Goal: Task Accomplishment & Management: Use online tool/utility

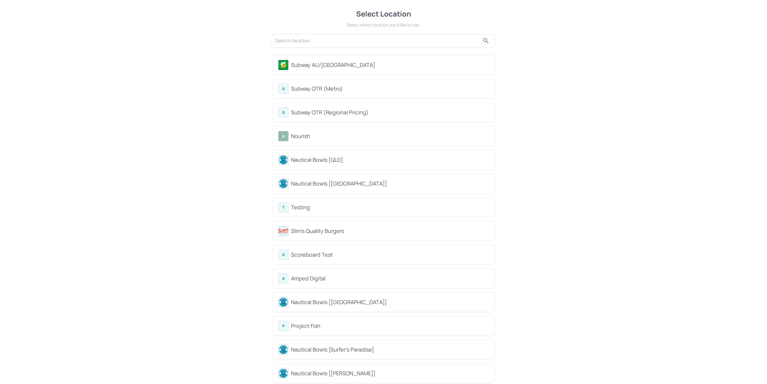
click at [311, 62] on div "Subway AU/[GEOGRAPHIC_DATA]" at bounding box center [390, 65] width 198 height 8
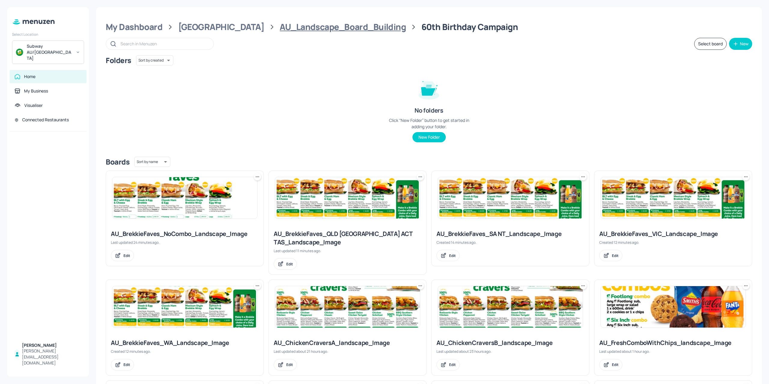
click at [280, 29] on div "AU_Landscape_Board_Building" at bounding box center [343, 27] width 126 height 11
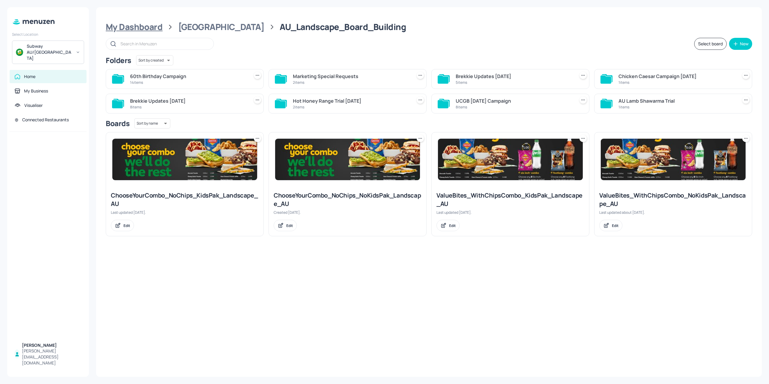
click at [144, 23] on div "My Dashboard" at bounding box center [134, 27] width 57 height 11
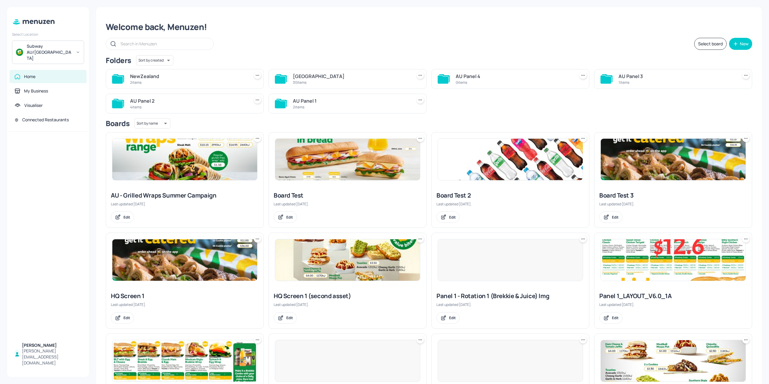
click at [201, 83] on div "2 items" at bounding box center [188, 82] width 117 height 5
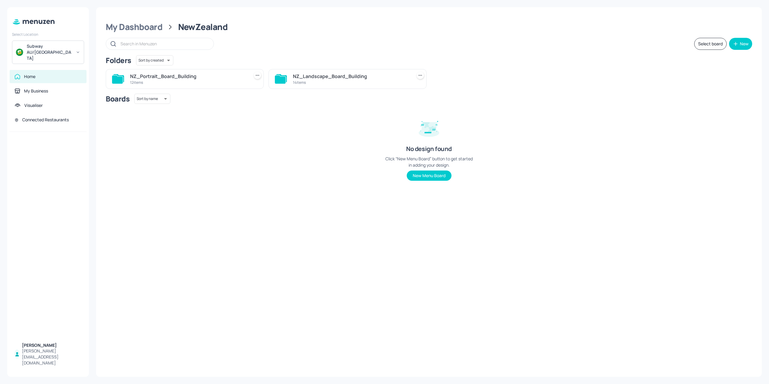
click at [328, 81] on div "14 items" at bounding box center [351, 82] width 117 height 5
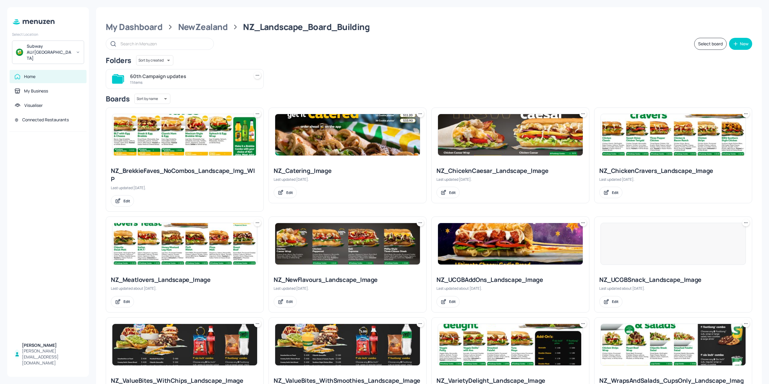
click at [215, 84] on div "11 items" at bounding box center [188, 82] width 117 height 5
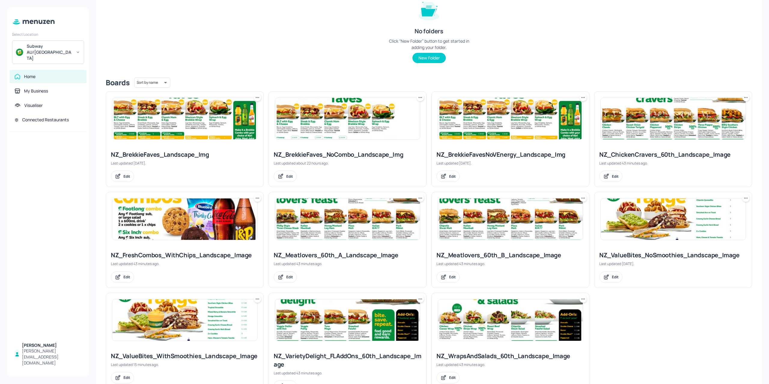
scroll to position [105, 0]
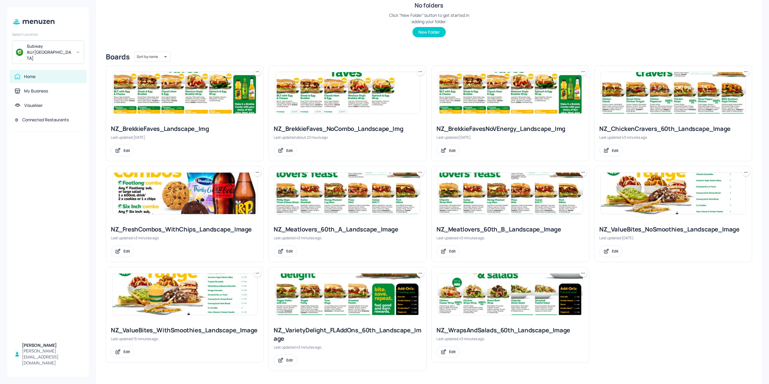
click at [172, 305] on img at bounding box center [184, 294] width 145 height 41
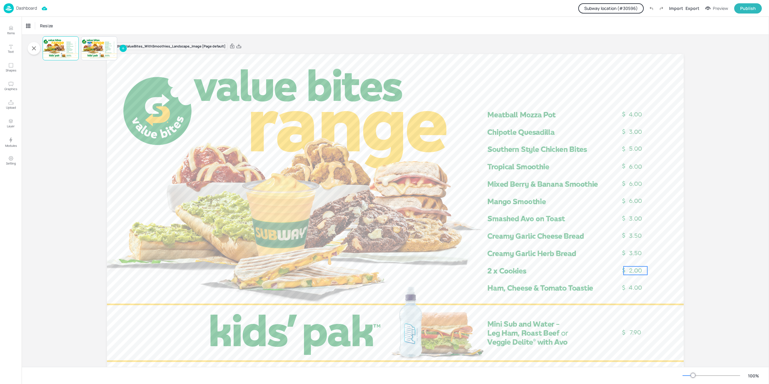
click at [636, 269] on span "2.00" at bounding box center [635, 270] width 13 height 7
click at [301, 24] on div "(NZ) 2xCookies" at bounding box center [311, 25] width 50 height 5
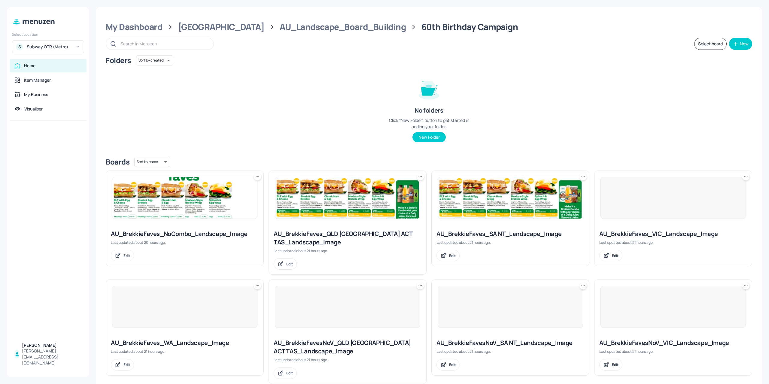
scroll to position [120, 0]
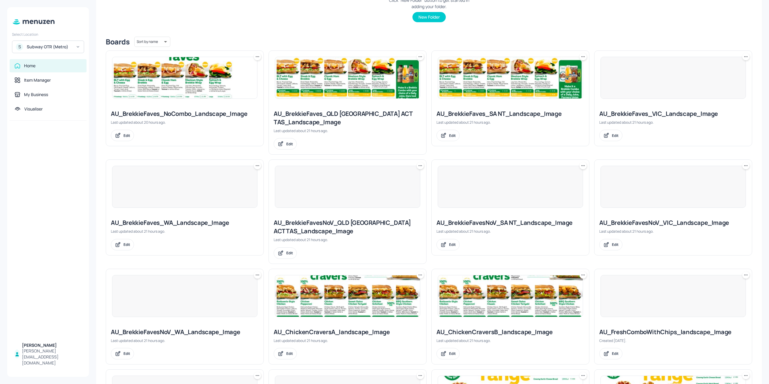
click at [324, 210] on div at bounding box center [347, 187] width 157 height 54
click at [333, 191] on div at bounding box center [347, 187] width 145 height 42
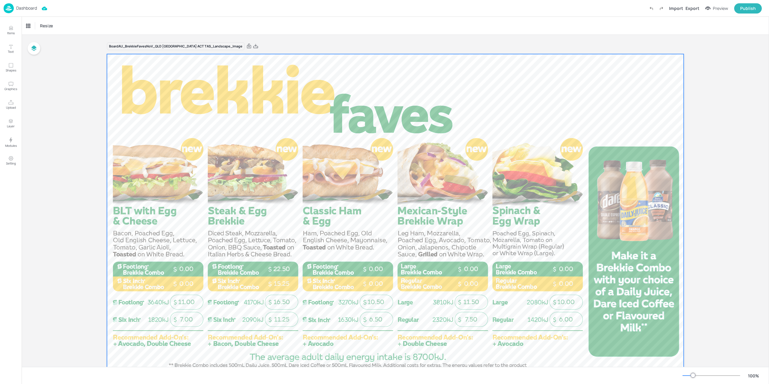
scroll to position [26, 0]
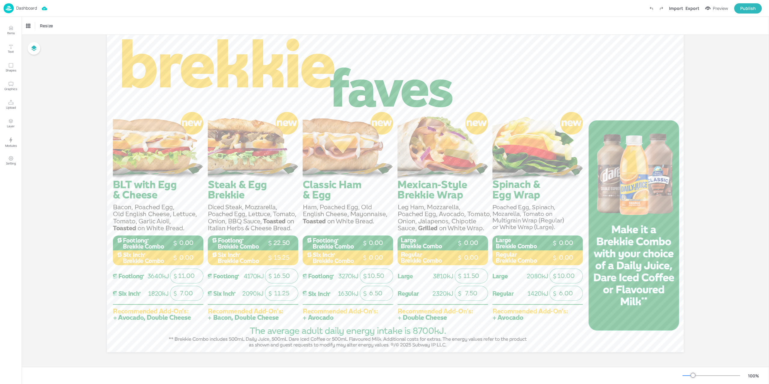
click at [7, 7] on img at bounding box center [9, 8] width 10 height 10
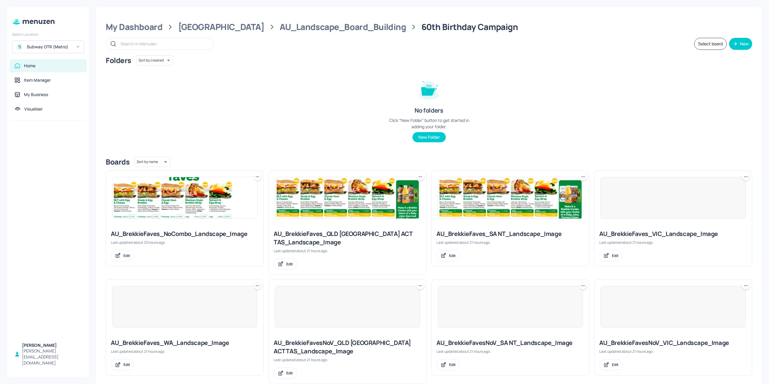
click at [310, 203] on img at bounding box center [347, 197] width 145 height 41
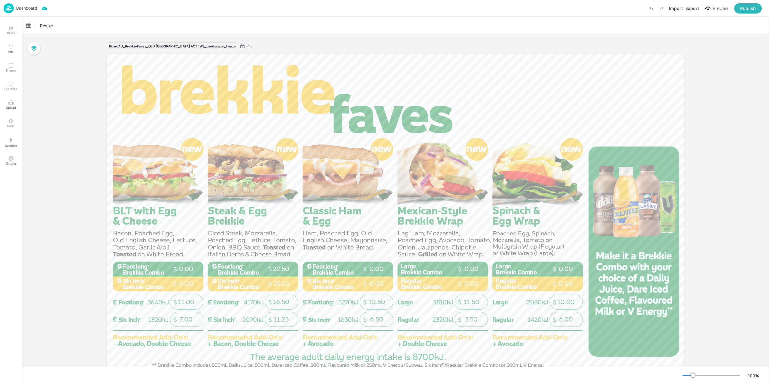
click at [1, 10] on div "Dashboard Import Export Preview Publish" at bounding box center [384, 8] width 769 height 17
click at [4, 9] on img at bounding box center [9, 8] width 10 height 10
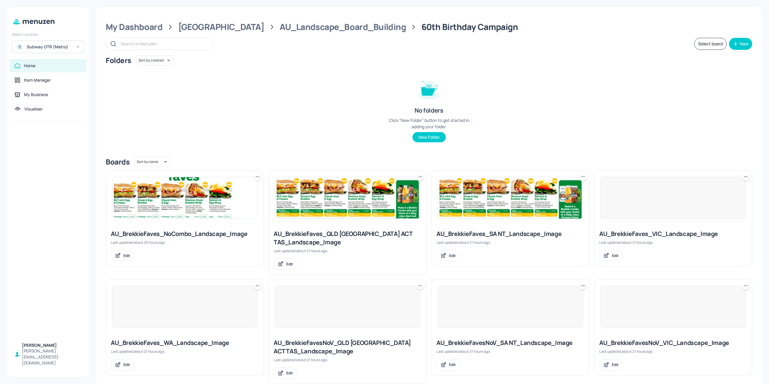
click at [206, 212] on img at bounding box center [184, 197] width 145 height 41
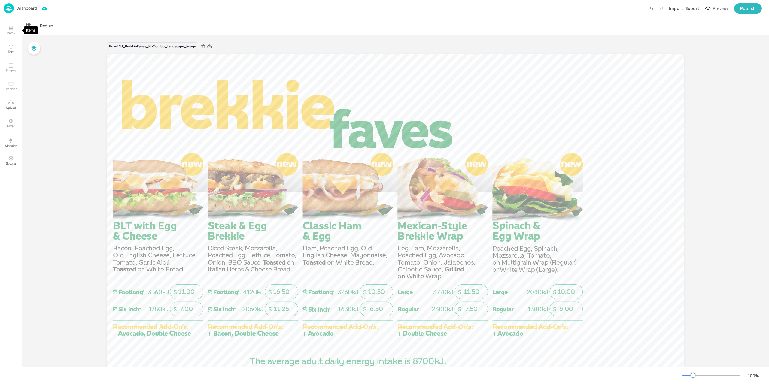
click at [10, 10] on img at bounding box center [9, 8] width 10 height 10
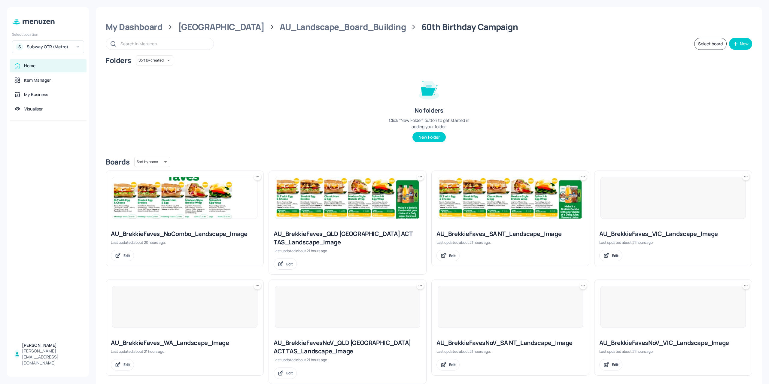
click at [319, 215] on img at bounding box center [347, 197] width 145 height 41
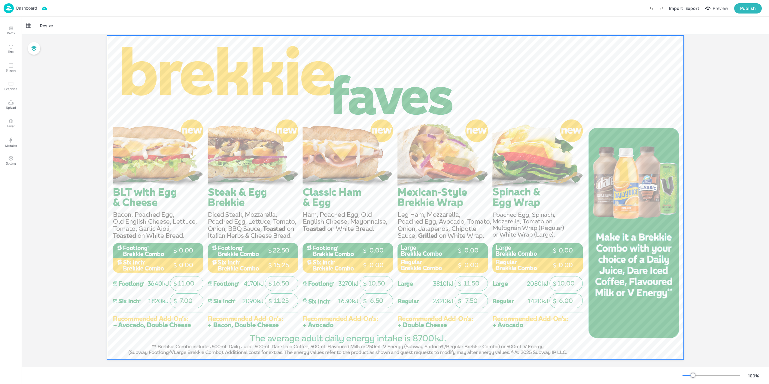
scroll to position [26, 0]
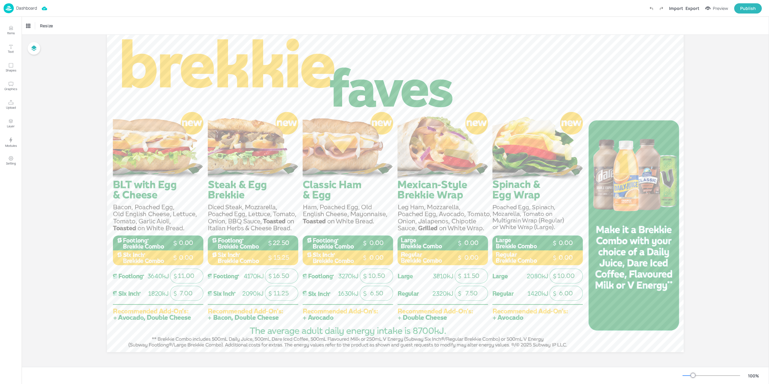
click at [10, 5] on img at bounding box center [9, 8] width 10 height 10
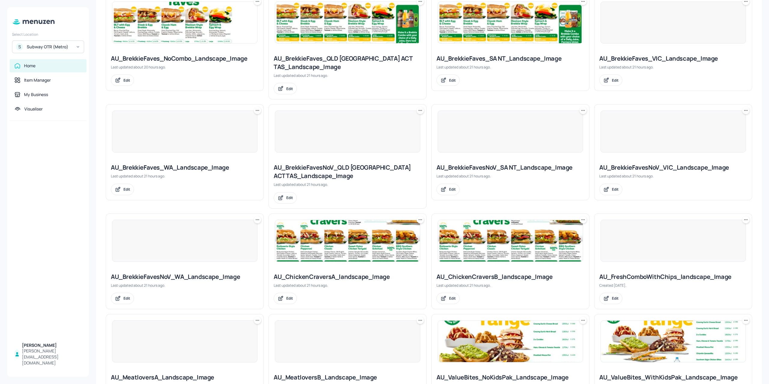
scroll to position [104, 0]
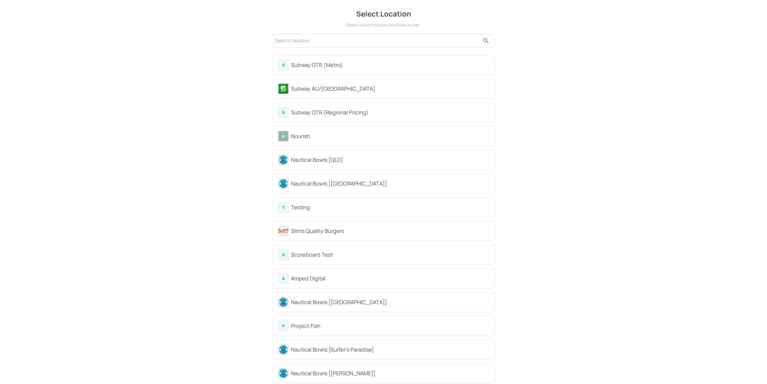
click at [335, 68] on div "Subway OTR (Metro)" at bounding box center [390, 65] width 198 height 8
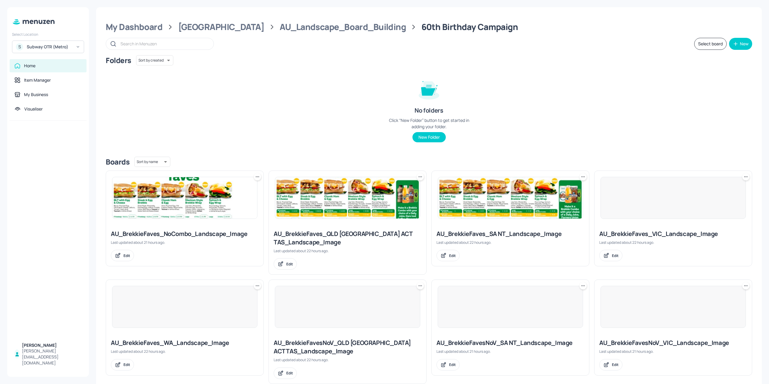
click at [34, 41] on div "S Subway OTR (Metro)" at bounding box center [48, 47] width 72 height 13
click at [48, 75] on div "Subway OTR (Regional Pricing)" at bounding box center [52, 75] width 51 height 4
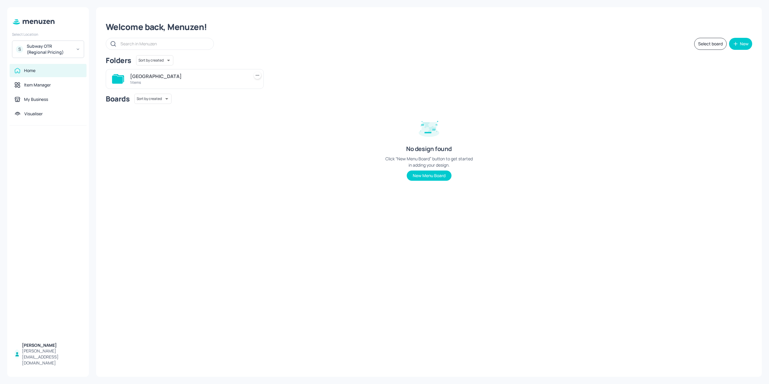
click at [180, 75] on div "[GEOGRAPHIC_DATA]" at bounding box center [188, 76] width 117 height 7
click at [178, 78] on div "AU_Landscape_Board_Building" at bounding box center [188, 76] width 117 height 7
click at [130, 81] on div "18 items" at bounding box center [188, 82] width 117 height 5
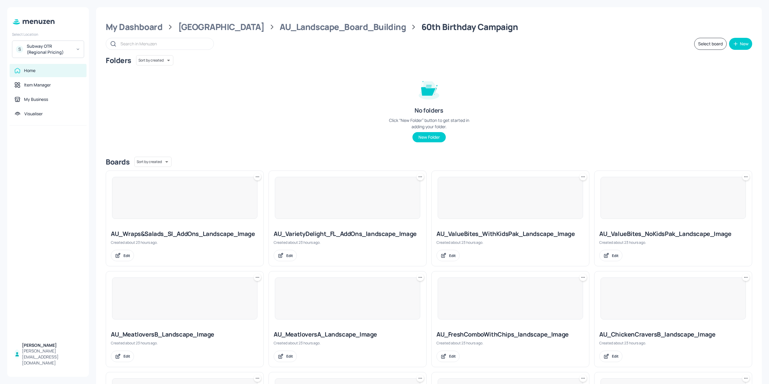
scroll to position [120, 0]
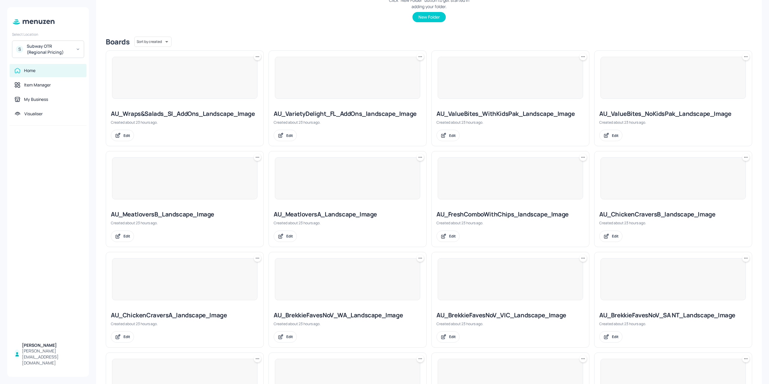
click at [308, 95] on div at bounding box center [347, 78] width 145 height 42
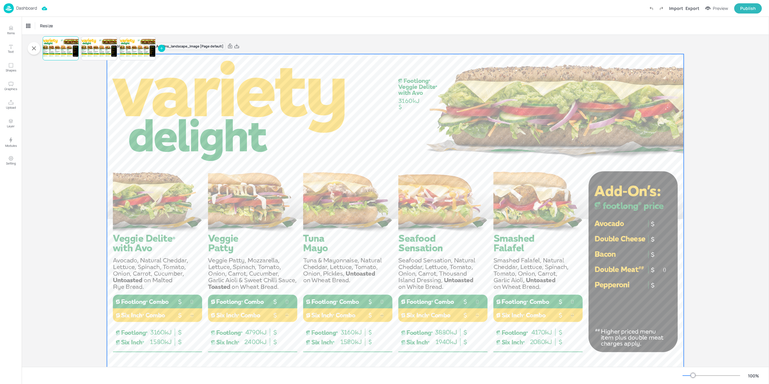
scroll to position [26, 0]
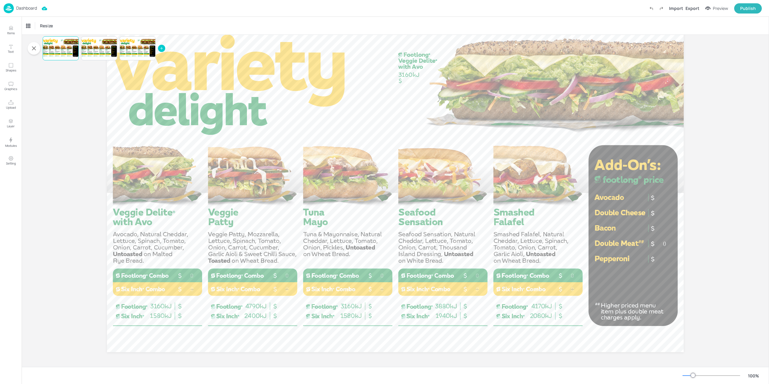
click at [4, 18] on div "Items Text Shapes Graphics Upload Layer Modules Setting" at bounding box center [11, 200] width 22 height 367
click at [10, 13] on div "Dashboard Import Export Preview Publish" at bounding box center [383, 8] width 758 height 17
click at [12, 14] on div "Dashboard Import Export Preview Publish" at bounding box center [383, 8] width 758 height 17
click at [11, 8] on img at bounding box center [9, 8] width 10 height 10
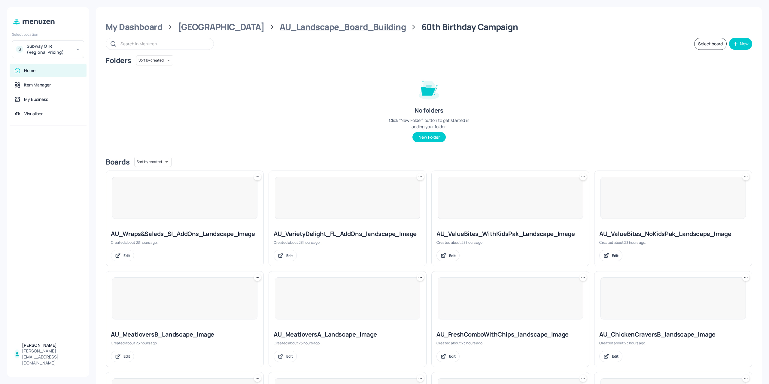
click at [280, 29] on div "AU_Landscape_Board_Building" at bounding box center [343, 27] width 126 height 11
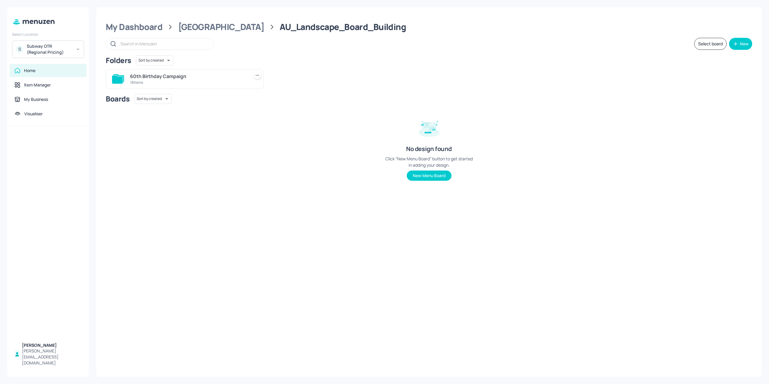
click at [180, 34] on div "My Dashboard Australia AU_Landscape_Board_Building Select board New Folders Sor…" at bounding box center [429, 192] width 666 height 370
click at [181, 29] on div "[GEOGRAPHIC_DATA]" at bounding box center [221, 27] width 86 height 11
click at [155, 26] on div "My Dashboard" at bounding box center [134, 27] width 57 height 11
click at [150, 82] on div "1 items" at bounding box center [188, 82] width 117 height 5
click at [151, 84] on div "1 items" at bounding box center [188, 82] width 117 height 5
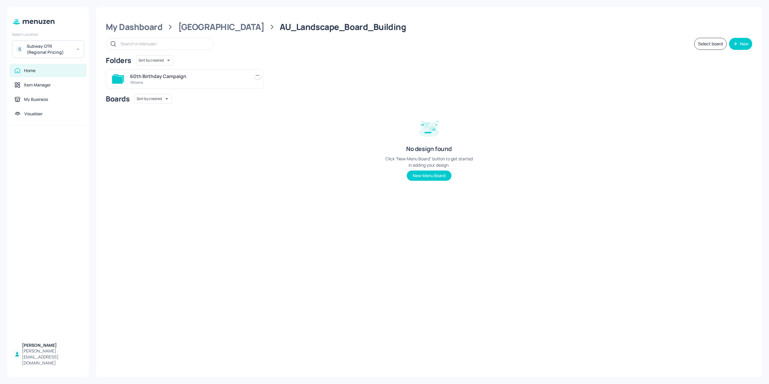
click at [157, 80] on div "60th Birthday Campaign" at bounding box center [188, 76] width 117 height 7
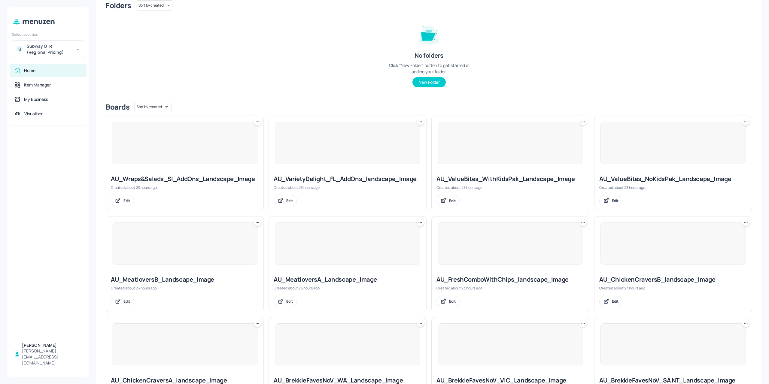
scroll to position [30, 0]
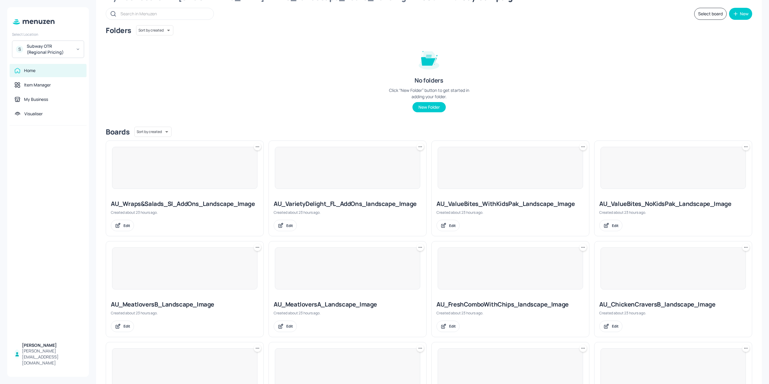
click at [65, 49] on div "Subway OTR (Regional Pricing)" at bounding box center [49, 49] width 45 height 12
click at [56, 66] on div "Subway OTR (Metro)" at bounding box center [44, 66] width 34 height 4
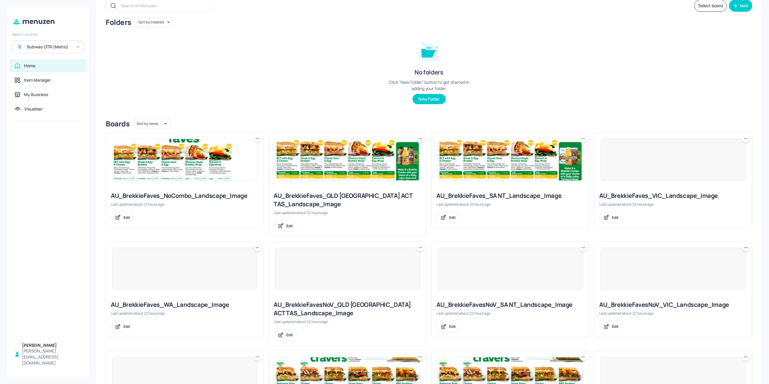
scroll to position [60, 0]
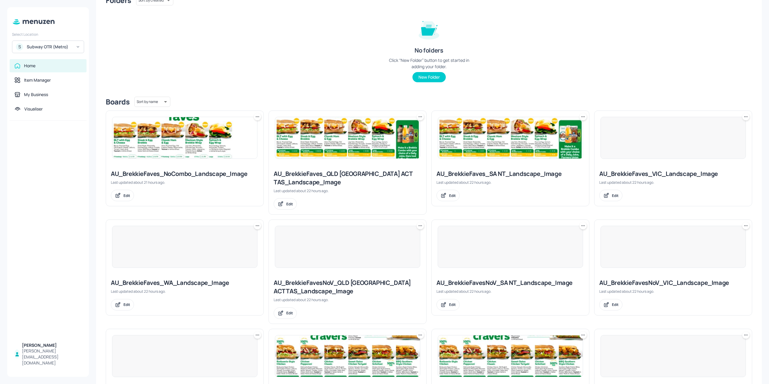
click at [355, 151] on img at bounding box center [347, 137] width 145 height 41
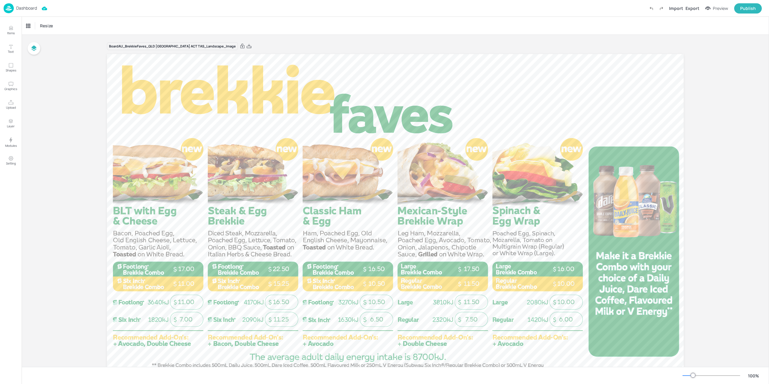
click at [10, 11] on img at bounding box center [9, 8] width 10 height 10
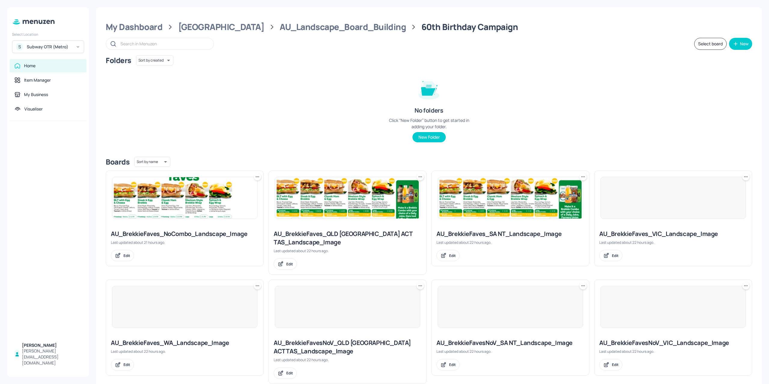
click at [68, 49] on div "Subway OTR (Metro)" at bounding box center [49, 47] width 45 height 6
click at [63, 60] on div "Subway OTR (Regional Pricing)" at bounding box center [52, 62] width 51 height 4
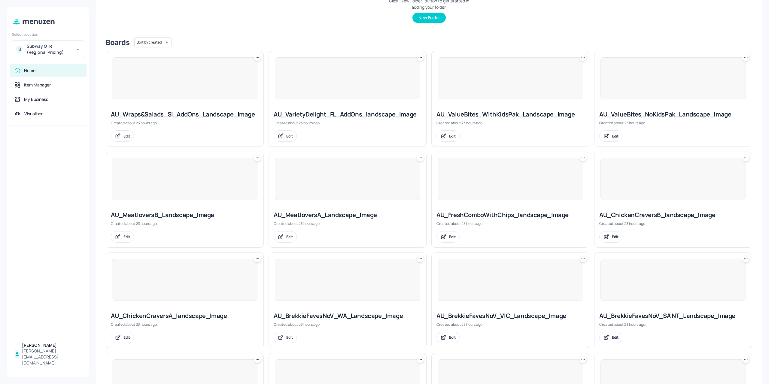
scroll to position [120, 0]
click at [378, 103] on div at bounding box center [347, 78] width 157 height 54
click at [370, 118] on div "AU_VarietyDelight_FL_AddOns_landscape_Image Created about 23 hours ago. Edit" at bounding box center [347, 125] width 157 height 41
click at [374, 113] on div "AU_VarietyDelight_FL_AddOns_landscape_Image" at bounding box center [348, 114] width 148 height 8
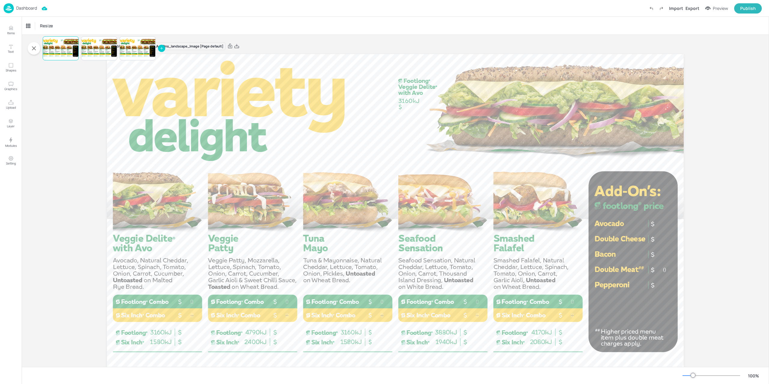
click at [12, 7] on img at bounding box center [9, 8] width 10 height 10
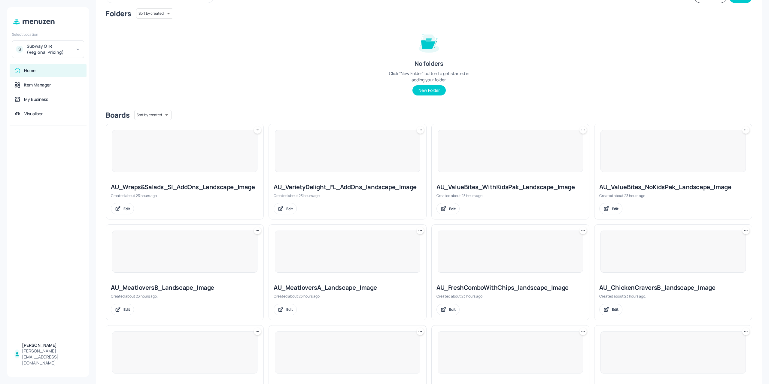
scroll to position [90, 0]
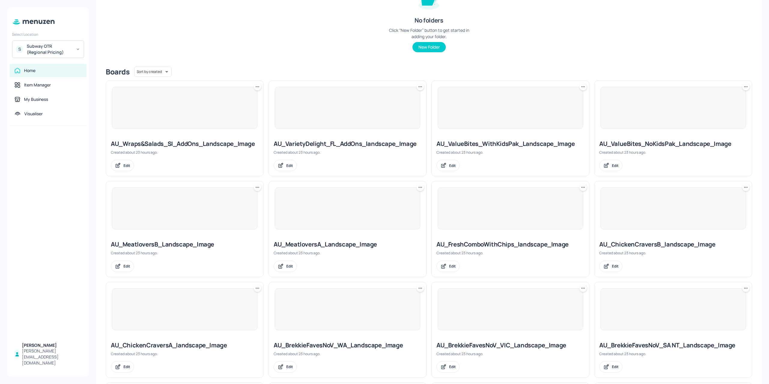
click at [43, 51] on div "Subway OTR (Regional Pricing)" at bounding box center [49, 49] width 45 height 12
click at [59, 66] on div "Subway OTR (Metro)" at bounding box center [44, 66] width 34 height 4
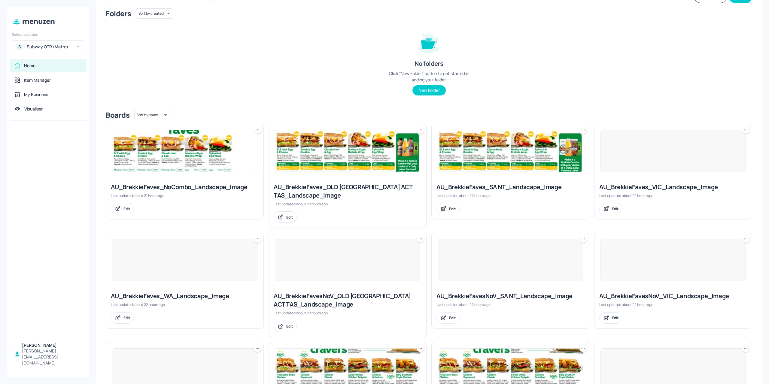
scroll to position [90, 0]
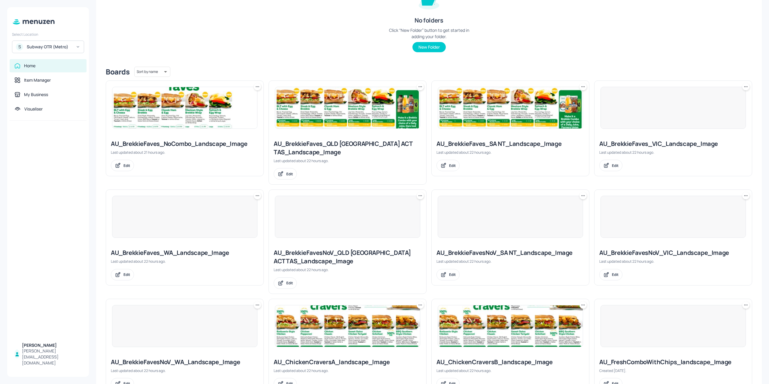
click at [478, 106] on img at bounding box center [510, 107] width 145 height 41
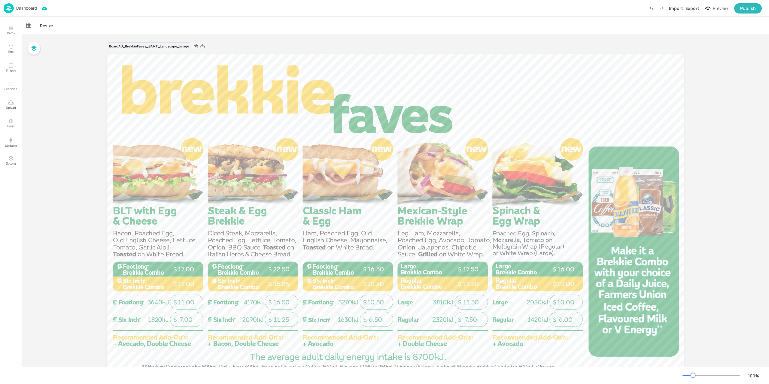
click at [20, 8] on p "Dashboard" at bounding box center [26, 8] width 21 height 4
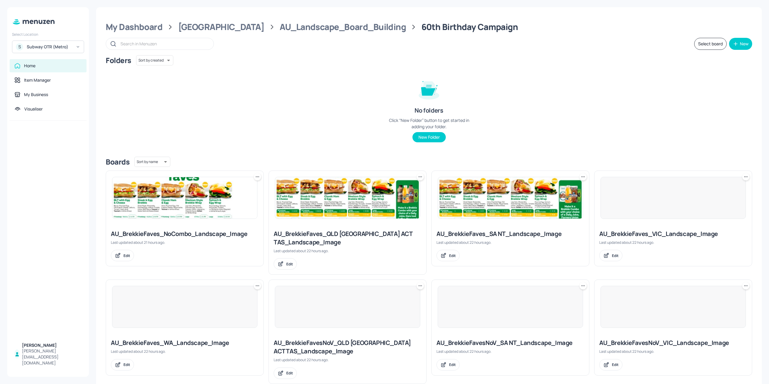
click at [56, 47] on div "Subway OTR (Metro)" at bounding box center [49, 47] width 45 height 6
click at [55, 62] on div "Subway OTR (Regional Pricing)" at bounding box center [52, 62] width 51 height 4
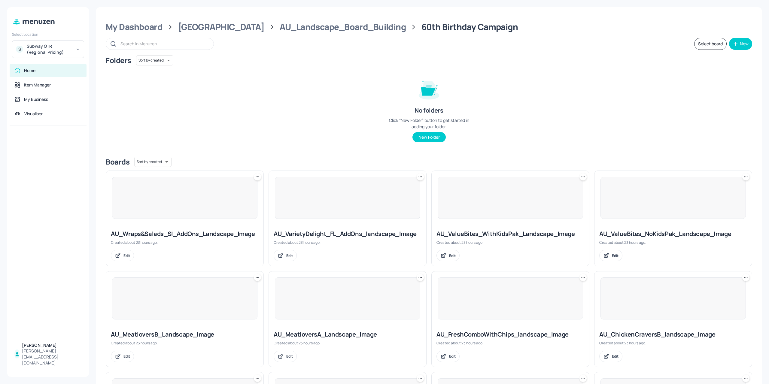
click at [217, 192] on div at bounding box center [184, 198] width 145 height 42
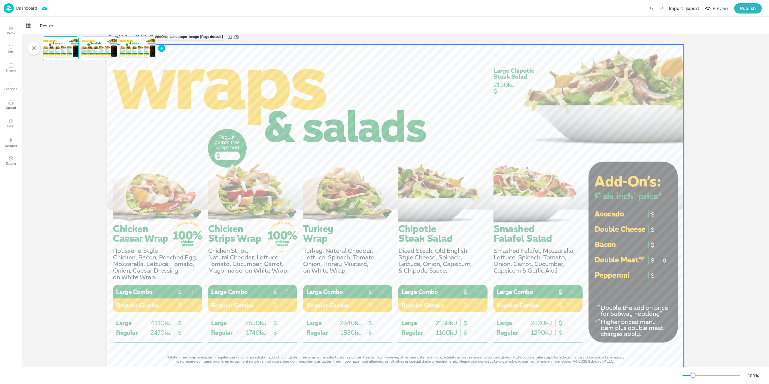
scroll to position [26, 0]
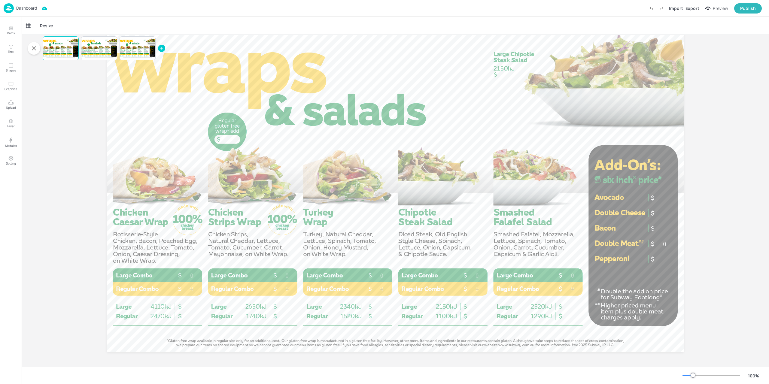
click at [13, 9] on img at bounding box center [9, 8] width 10 height 10
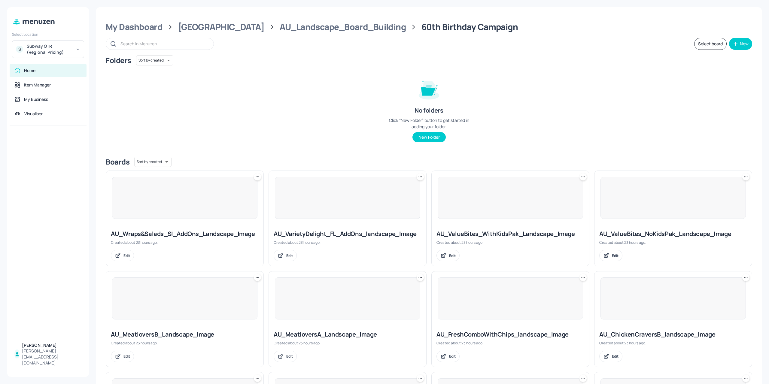
click at [56, 44] on div "Subway OTR (Regional Pricing)" at bounding box center [49, 49] width 45 height 12
click at [58, 69] on div "S Subway OTR (Metro)" at bounding box center [48, 66] width 66 height 11
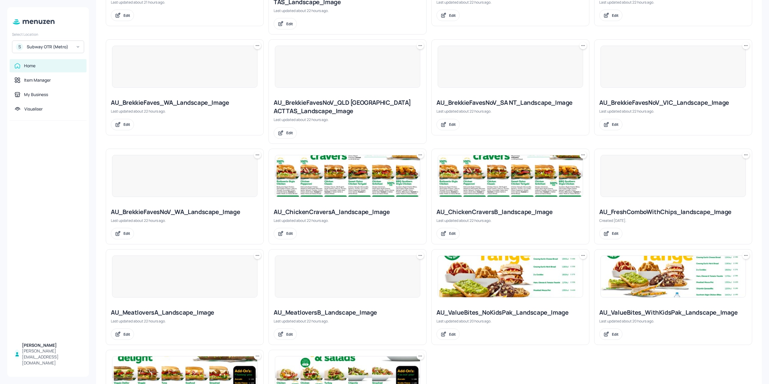
scroll to position [314, 0]
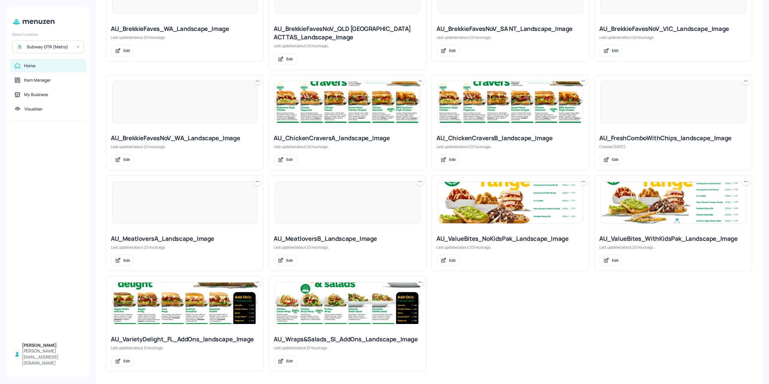
click at [368, 139] on div "AU_ChickenCraversA_landscape_Image" at bounding box center [348, 138] width 148 height 8
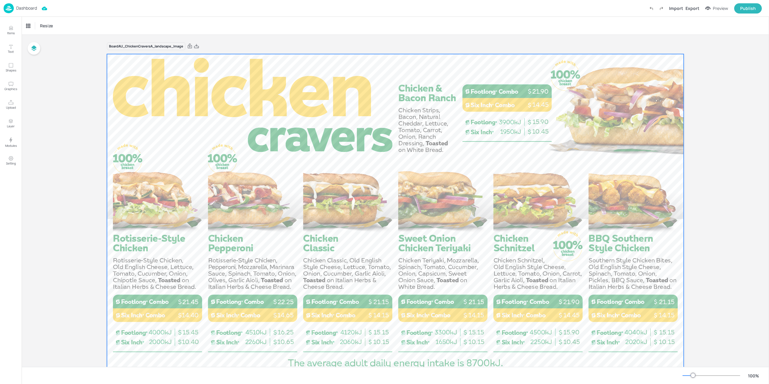
scroll to position [26, 0]
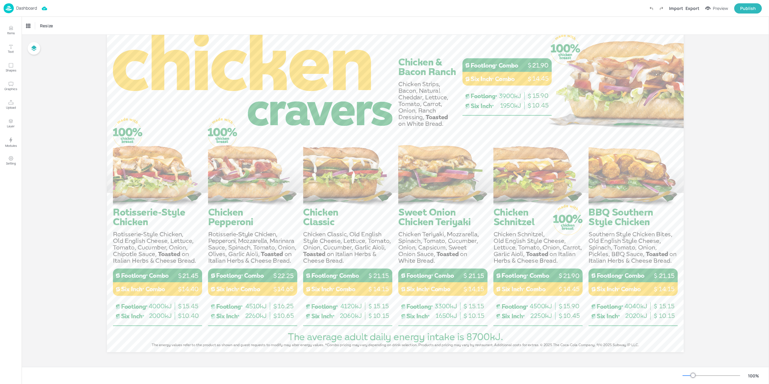
click at [3, 6] on div "Dashboard Import Export Preview Publish" at bounding box center [384, 8] width 769 height 17
click at [5, 8] on img at bounding box center [9, 8] width 10 height 10
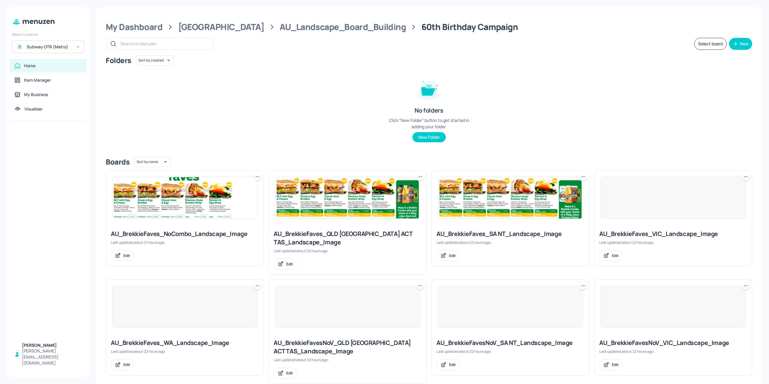
click at [56, 42] on div "S Subway OTR (Metro)" at bounding box center [48, 47] width 72 height 13
click at [58, 60] on div "Subway OTR (Regional Pricing)" at bounding box center [52, 62] width 51 height 4
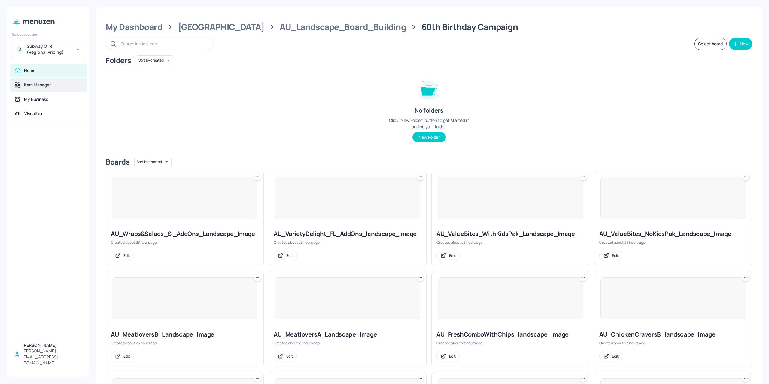
click at [64, 90] on div "Item Manager" at bounding box center [48, 84] width 77 height 13
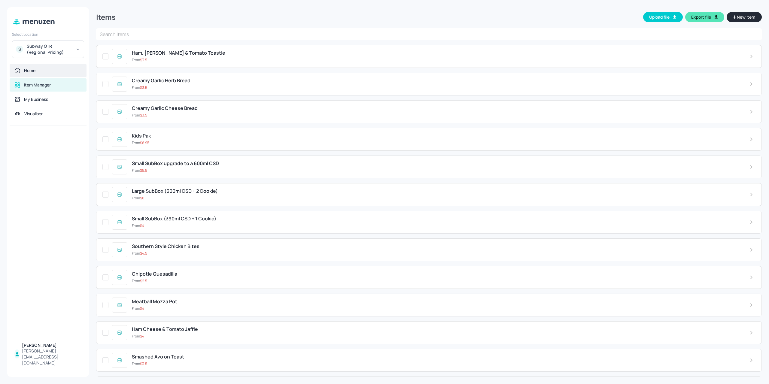
click at [50, 68] on div "Home" at bounding box center [47, 71] width 67 height 6
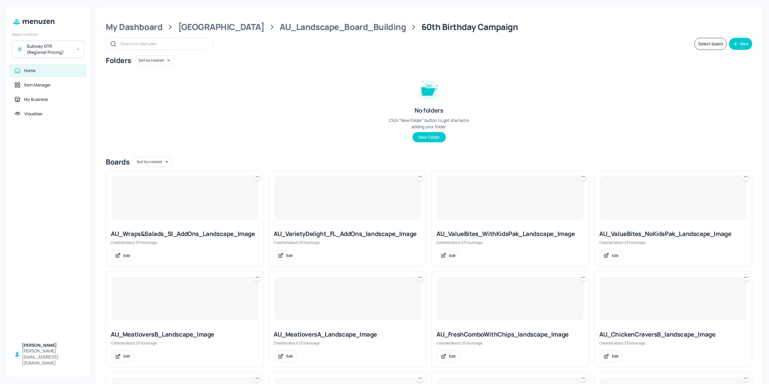
click at [50, 52] on div "Subway OTR (Regional Pricing)" at bounding box center [49, 49] width 45 height 12
click at [61, 48] on div at bounding box center [384, 192] width 769 height 384
click at [61, 48] on div "Subway OTR (Regional Pricing)" at bounding box center [49, 49] width 45 height 12
click at [56, 67] on div "Subway OTR (Metro)" at bounding box center [44, 66] width 34 height 4
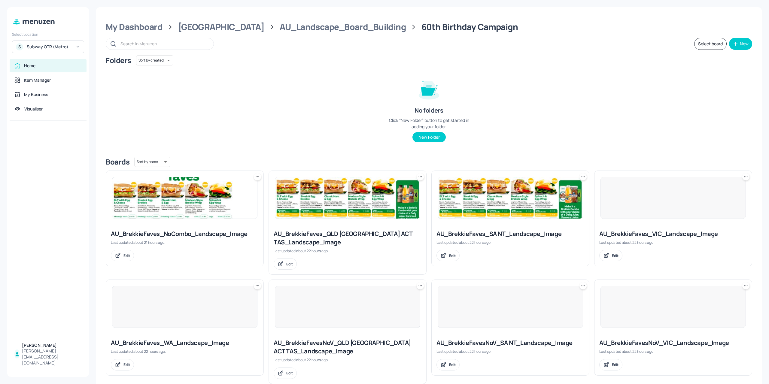
click at [211, 220] on div at bounding box center [184, 198] width 157 height 54
click at [214, 211] on img at bounding box center [184, 197] width 145 height 41
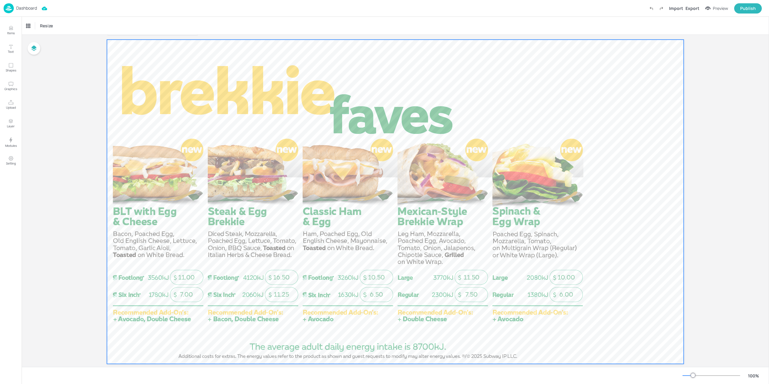
scroll to position [26, 0]
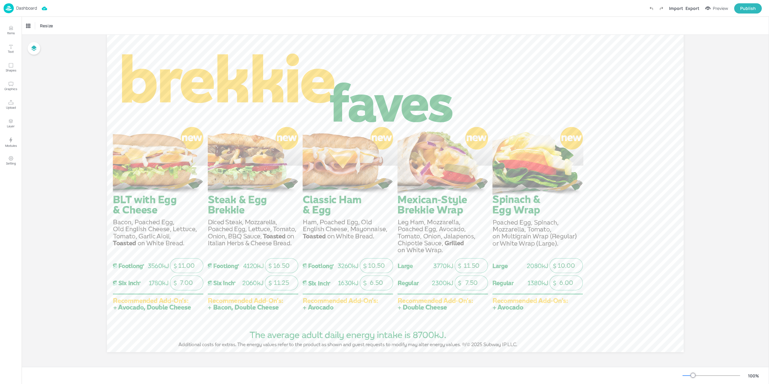
click at [23, 13] on div "Dashboard" at bounding box center [20, 8] width 33 height 10
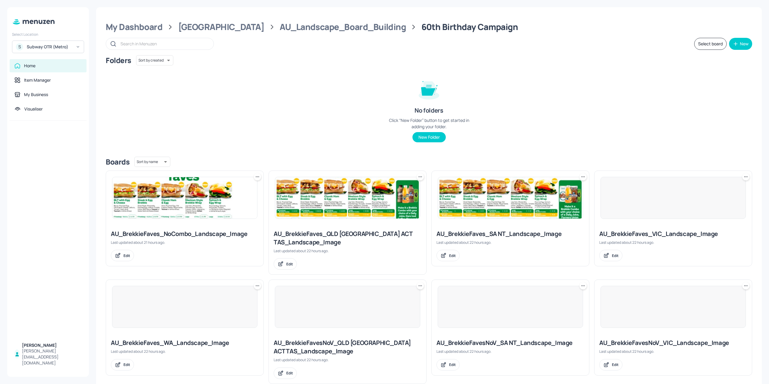
click at [337, 227] on div "AU_BrekkieFaves_QLD NSW ACT TAS_Landscape_Image Last updated about 22 hours ago…" at bounding box center [347, 250] width 157 height 50
click at [328, 212] on img at bounding box center [347, 197] width 145 height 41
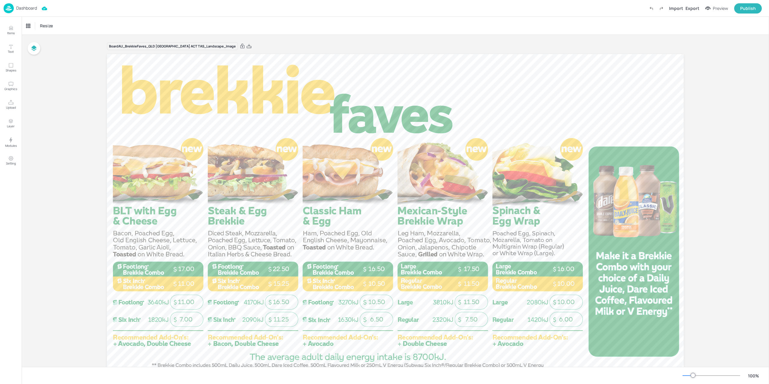
click at [15, 11] on div "Dashboard" at bounding box center [20, 8] width 33 height 10
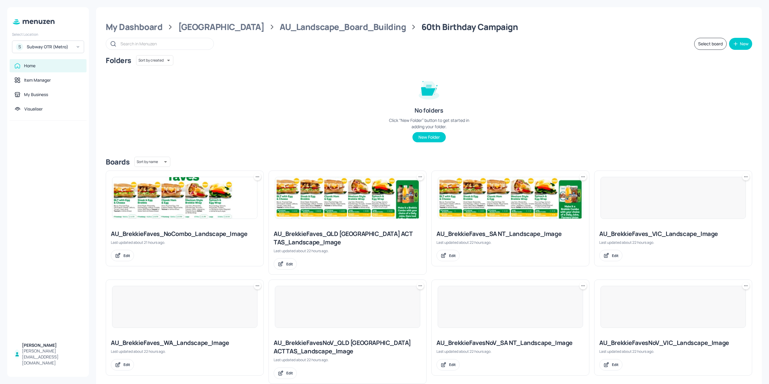
click at [187, 209] on img at bounding box center [184, 197] width 145 height 41
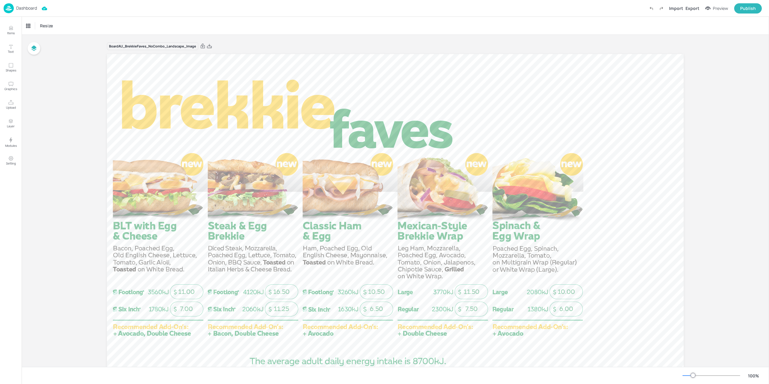
click at [102, 107] on div "Board AU_BrekkieFaves_NoCombo_Landscape_Image 11.25 16.50 7.00 11.00 6.50 10.50…" at bounding box center [395, 214] width 611 height 359
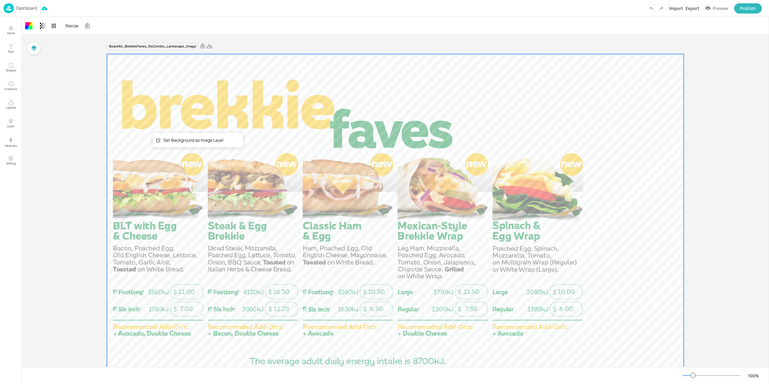
click at [180, 132] on div at bounding box center [395, 216] width 577 height 325
click at [189, 145] on div "Set Background as Image Layer" at bounding box center [210, 144] width 60 height 6
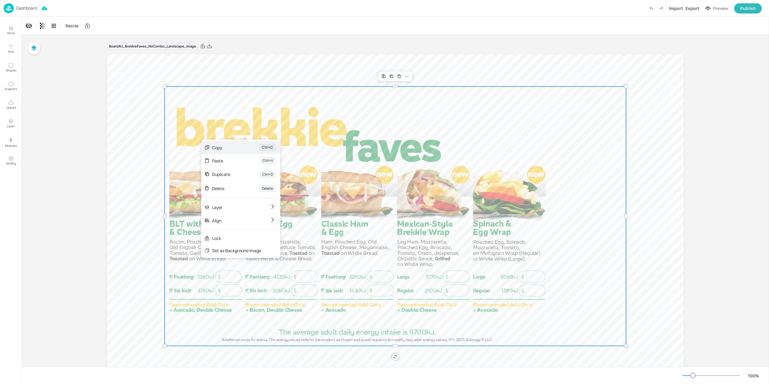
click at [226, 148] on div "Copy" at bounding box center [227, 148] width 31 height 6
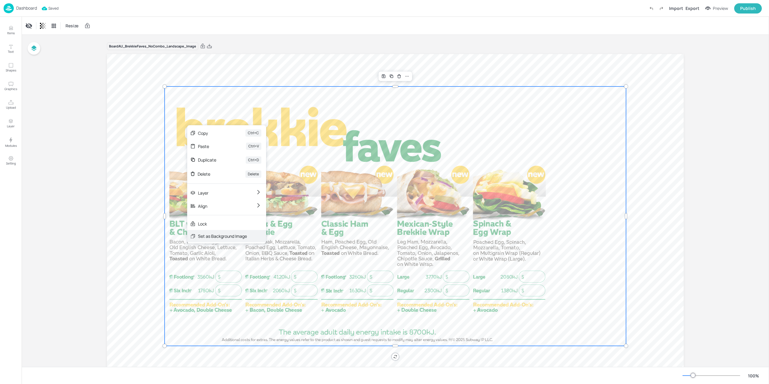
click at [243, 237] on div "Set as Background Image" at bounding box center [222, 236] width 49 height 6
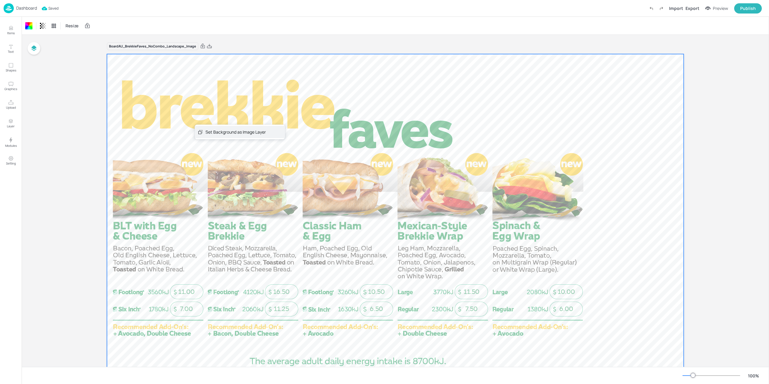
click at [214, 134] on div "Set Background as Image Layer" at bounding box center [236, 132] width 60 height 6
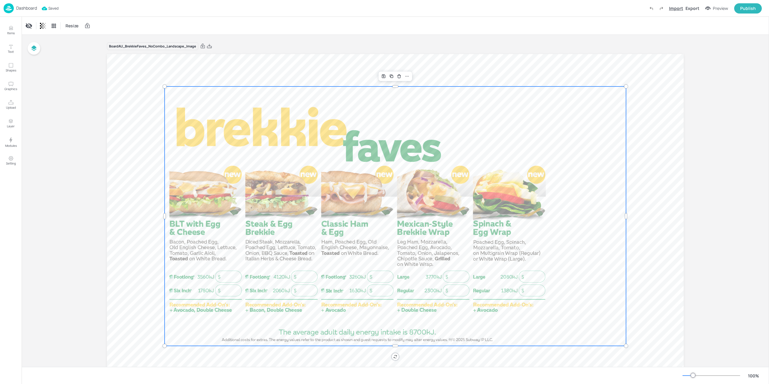
click at [681, 8] on div "Import" at bounding box center [676, 8] width 14 height 6
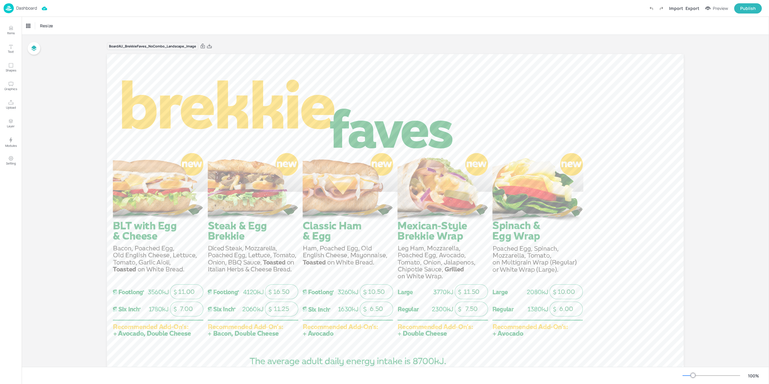
click at [25, 9] on p "Dashboard" at bounding box center [26, 8] width 21 height 4
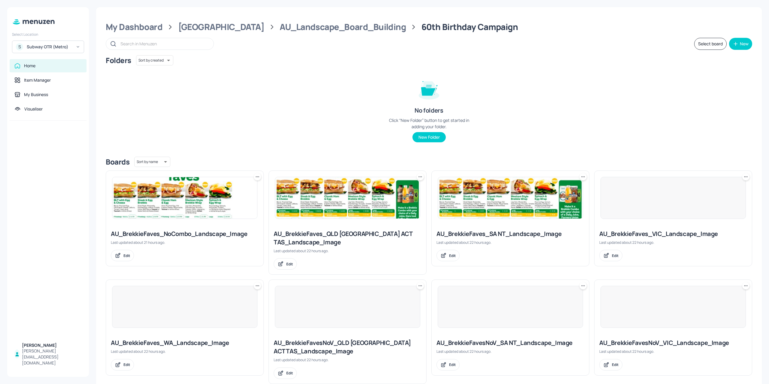
click at [372, 212] on img at bounding box center [347, 197] width 145 height 41
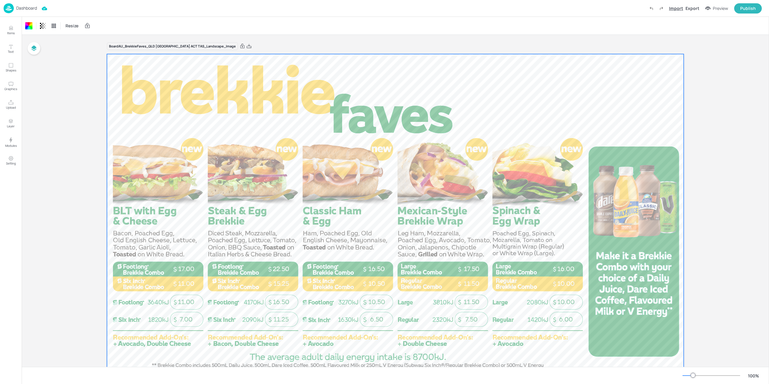
click at [676, 11] on div "Import" at bounding box center [676, 8] width 14 height 6
click at [132, 100] on div at bounding box center [395, 216] width 577 height 325
click at [22, 10] on p "Dashboard" at bounding box center [26, 8] width 21 height 4
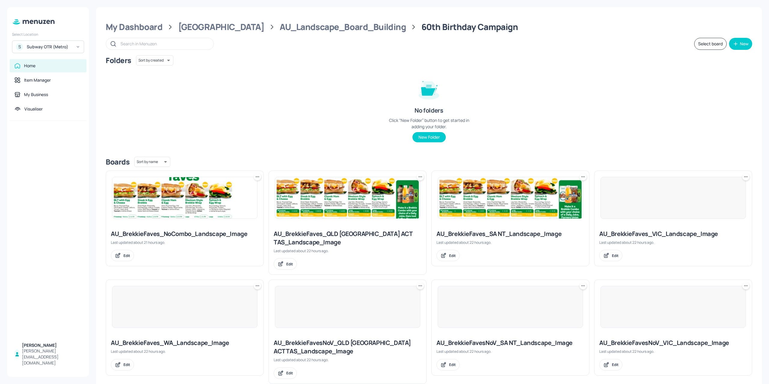
click at [52, 53] on div "Select Location S Subway OTR (Metro) Home Item Manager My Business Visualiser P…" at bounding box center [48, 192] width 82 height 370
click at [52, 43] on div "S Subway OTR (Metro)" at bounding box center [48, 47] width 72 height 13
click at [49, 62] on div "Subway OTR (Regional Pricing)" at bounding box center [52, 62] width 51 height 4
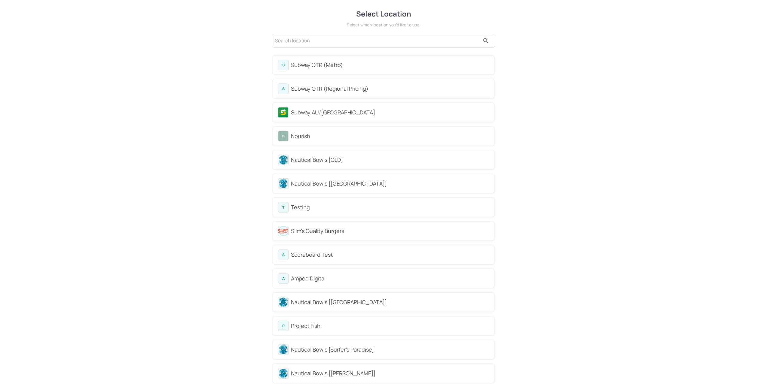
click at [342, 69] on div "S Subway OTR (Metro)" at bounding box center [383, 65] width 211 height 11
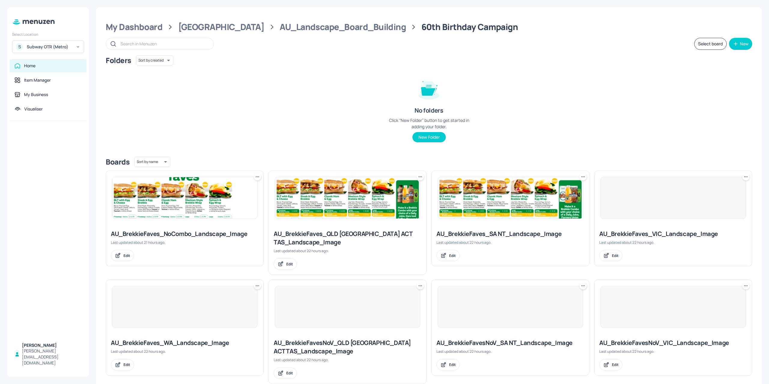
click at [189, 210] on img at bounding box center [184, 197] width 145 height 41
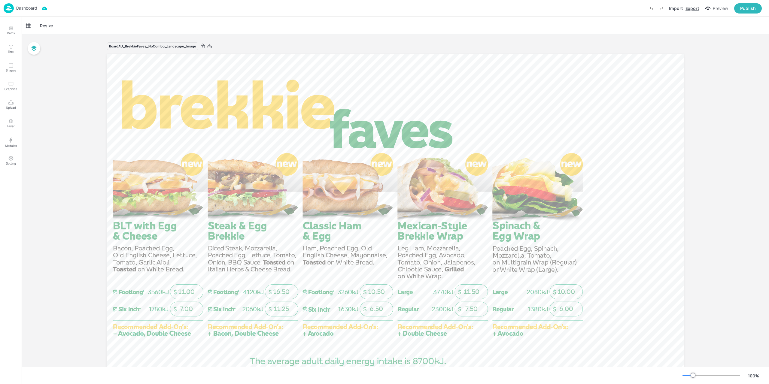
click at [690, 11] on div "Export" at bounding box center [693, 8] width 14 height 6
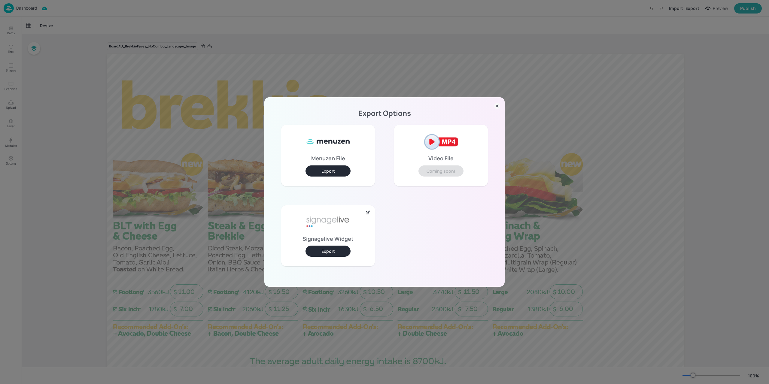
click at [337, 168] on button "Export" at bounding box center [328, 171] width 45 height 11
click at [568, 146] on div "Export Options Menuzen File Export Video File Coming soon! Signagelive Widget E…" at bounding box center [384, 192] width 769 height 384
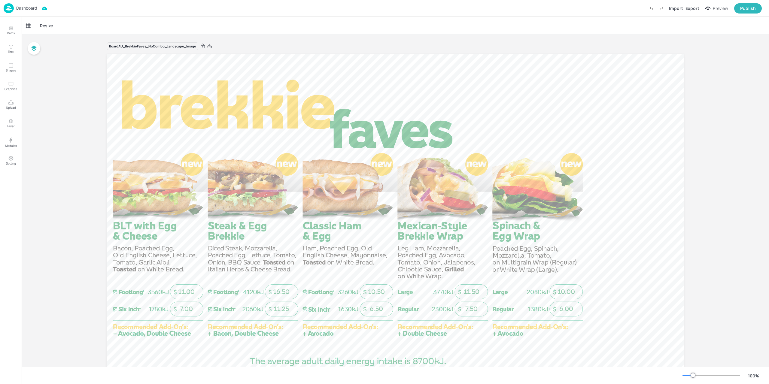
click at [6, 4] on img at bounding box center [9, 8] width 10 height 10
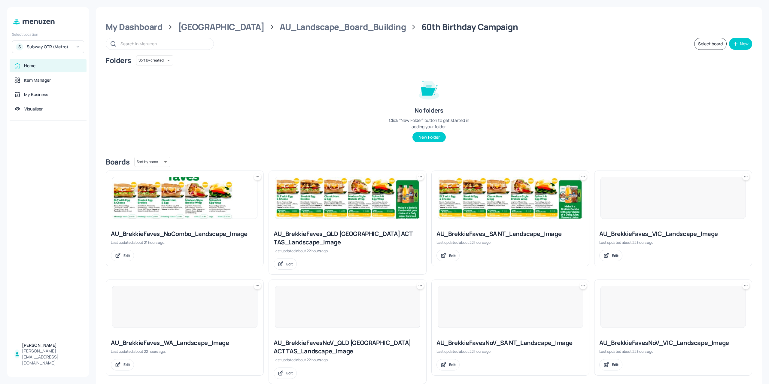
click at [343, 222] on div at bounding box center [347, 198] width 157 height 54
click at [343, 215] on img at bounding box center [347, 197] width 145 height 41
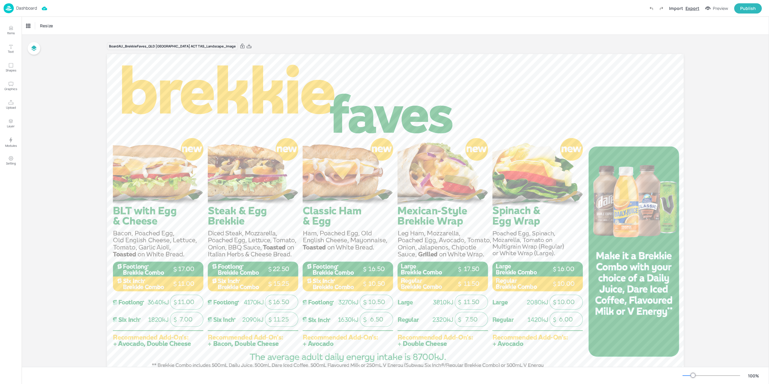
click at [692, 7] on div "Export" at bounding box center [693, 8] width 14 height 6
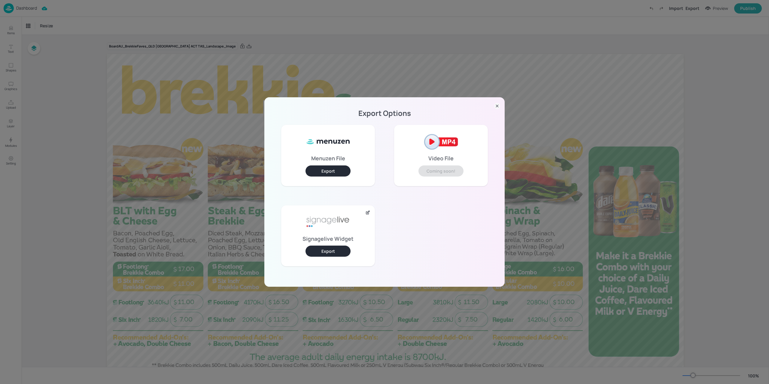
click at [332, 171] on button "Export" at bounding box center [328, 171] width 45 height 11
click at [656, 84] on div "Export Options Menuzen File Export Video File Coming soon! Signagelive Widget E…" at bounding box center [384, 192] width 769 height 384
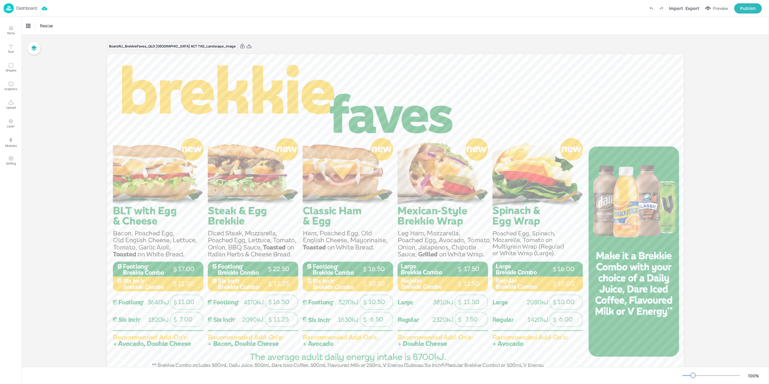
click at [8, 6] on img at bounding box center [9, 8] width 10 height 10
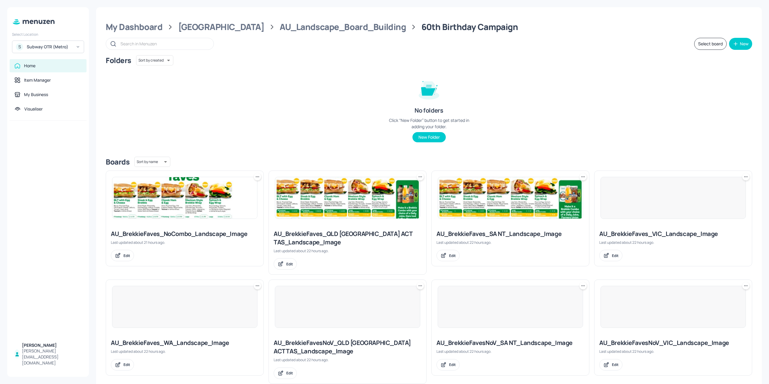
click at [156, 222] on div at bounding box center [184, 198] width 157 height 54
click at [178, 210] on img at bounding box center [184, 197] width 145 height 41
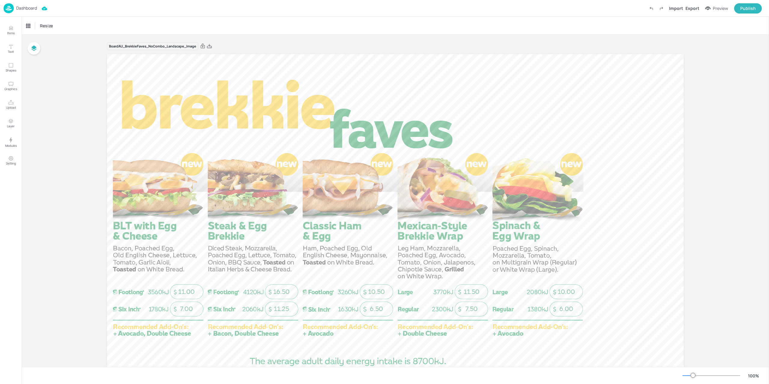
click at [6, 12] on img at bounding box center [9, 8] width 10 height 10
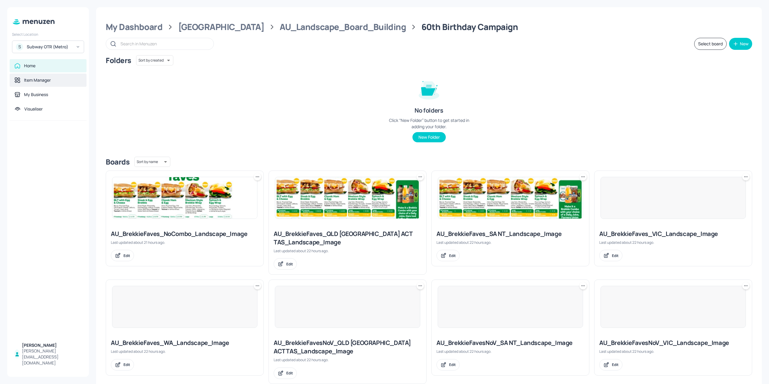
click at [40, 77] on div "Item Manager" at bounding box center [48, 80] width 77 height 13
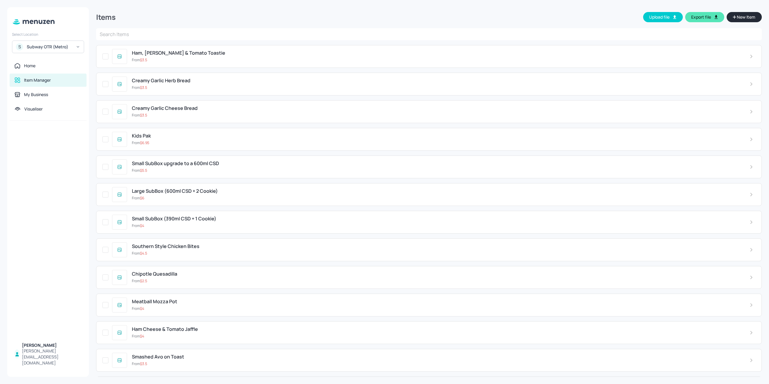
click at [43, 41] on div "S Subway OTR (Metro)" at bounding box center [48, 47] width 72 height 13
click at [52, 60] on div "Subway OTR (Regional Pricing)" at bounding box center [52, 62] width 51 height 4
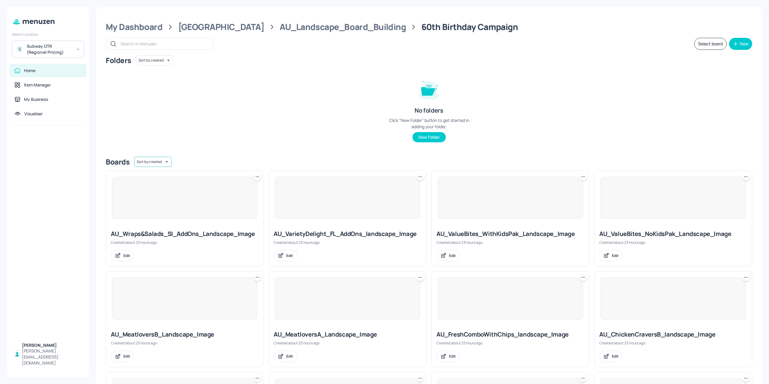
click at [164, 163] on body "Select Location S Subway OTR (Regional Pricing) Home Item Manager My Business V…" at bounding box center [384, 192] width 769 height 384
click at [163, 174] on li "Sort by name" at bounding box center [152, 174] width 49 height 11
type input "name"
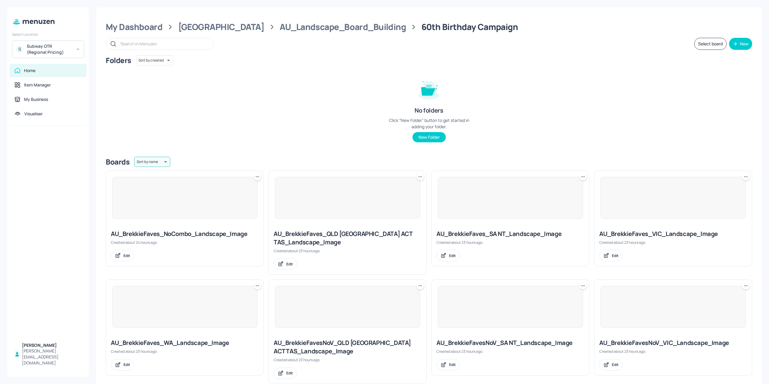
click at [168, 200] on div at bounding box center [184, 198] width 145 height 42
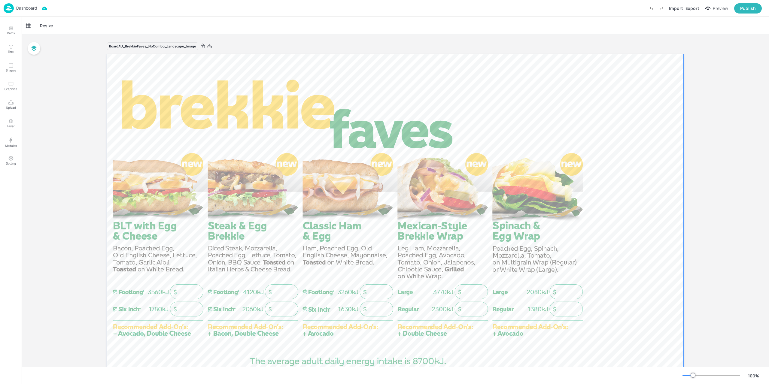
click at [127, 92] on div at bounding box center [395, 216] width 577 height 325
click at [675, 9] on div "Import" at bounding box center [676, 8] width 14 height 6
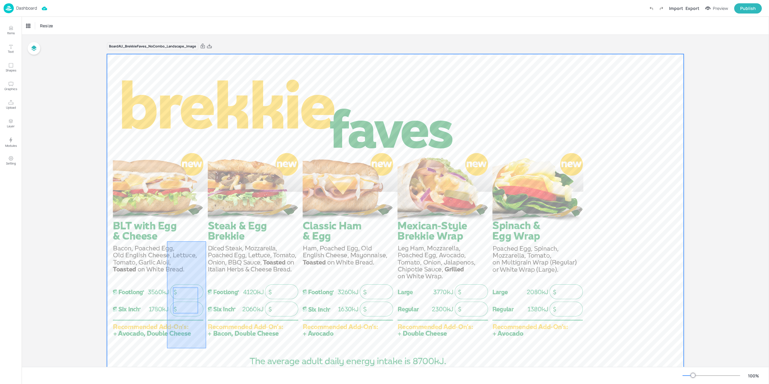
drag, startPoint x: 169, startPoint y: 247, endPoint x: 206, endPoint y: 349, distance: 108.0
click at [206, 349] on div at bounding box center [395, 216] width 577 height 325
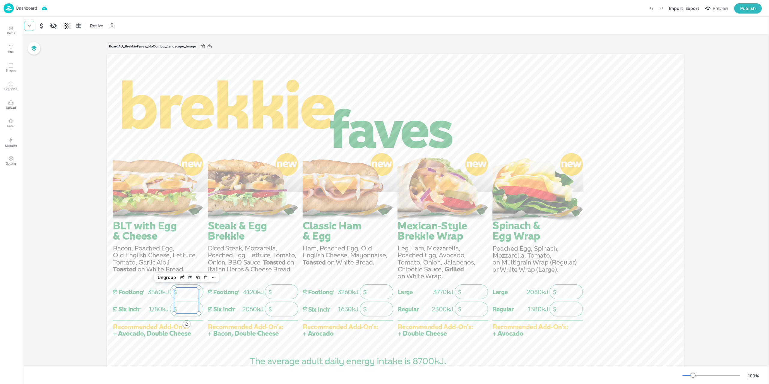
click at [31, 28] on icon at bounding box center [29, 26] width 6 height 6
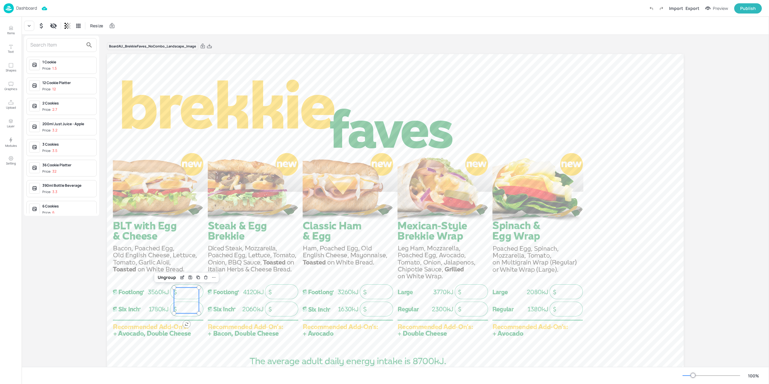
click at [53, 48] on input "text" at bounding box center [56, 45] width 53 height 10
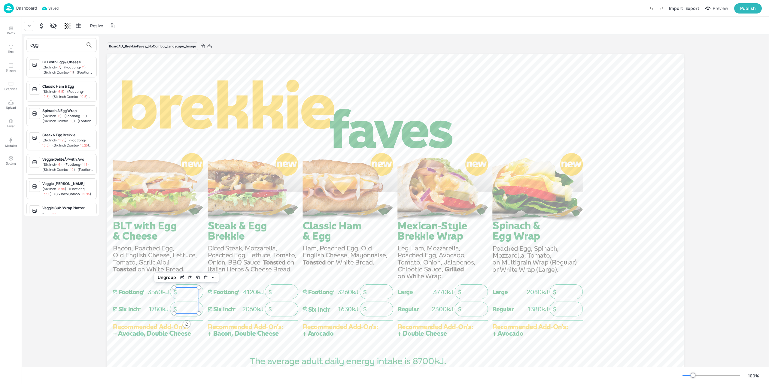
type input "egg"
click at [59, 65] on span "( Six Inch - 7 )" at bounding box center [51, 67] width 19 height 5
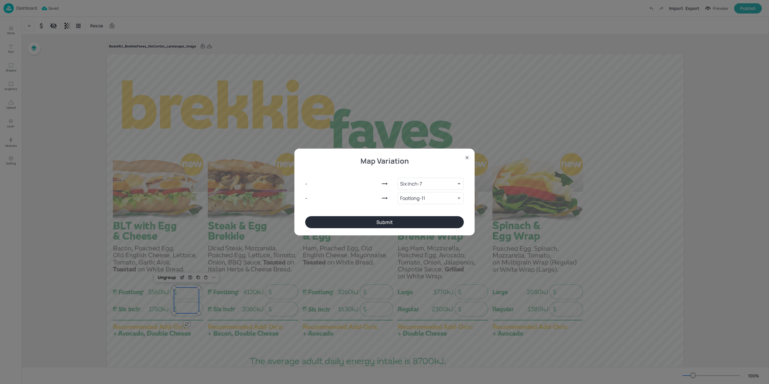
click at [419, 221] on button "Submit" at bounding box center [384, 222] width 159 height 12
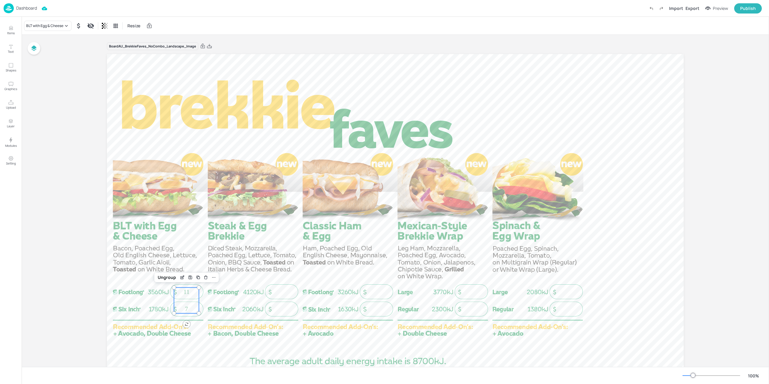
click at [16, 9] on p "Dashboard" at bounding box center [26, 8] width 21 height 4
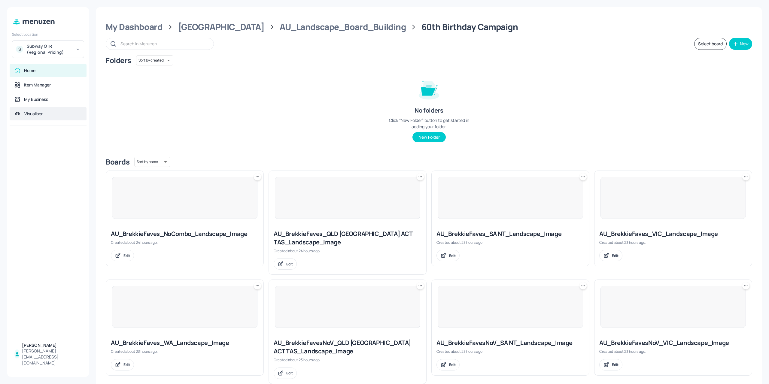
click at [51, 112] on div "Visualiser" at bounding box center [47, 114] width 67 height 6
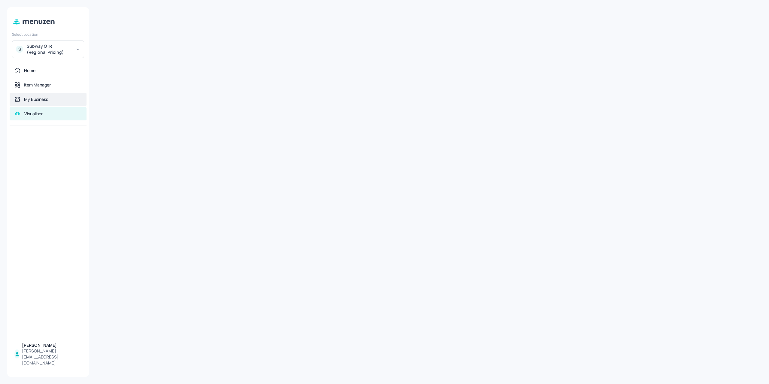
click at [52, 103] on div "My Business" at bounding box center [48, 99] width 77 height 13
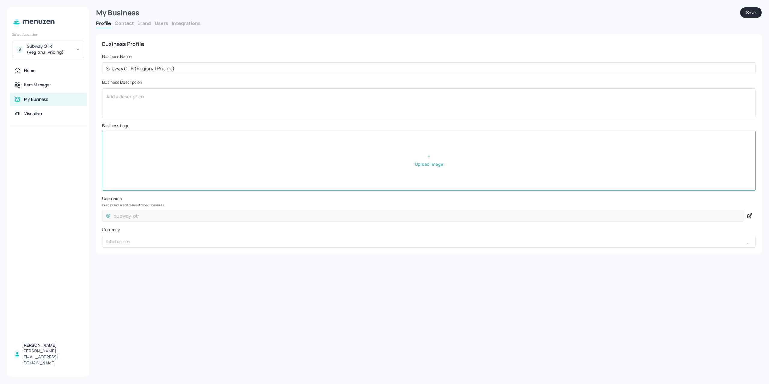
click at [153, 27] on div "Profile Contact Brand Users Integrations" at bounding box center [429, 24] width 666 height 8
click at [150, 25] on button "Brand" at bounding box center [145, 23] width 14 height 7
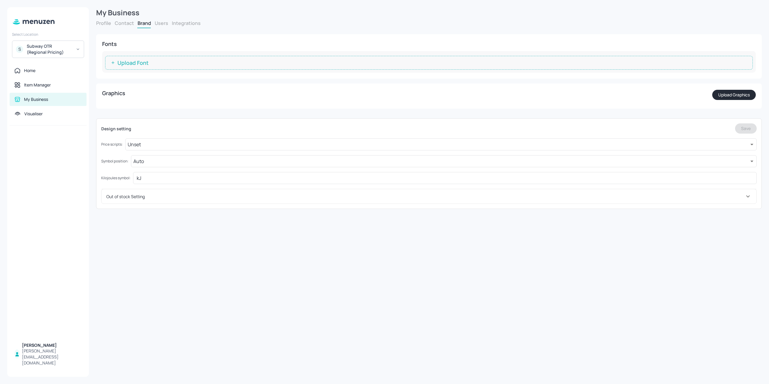
click at [157, 64] on button "Upload Font" at bounding box center [429, 63] width 648 height 14
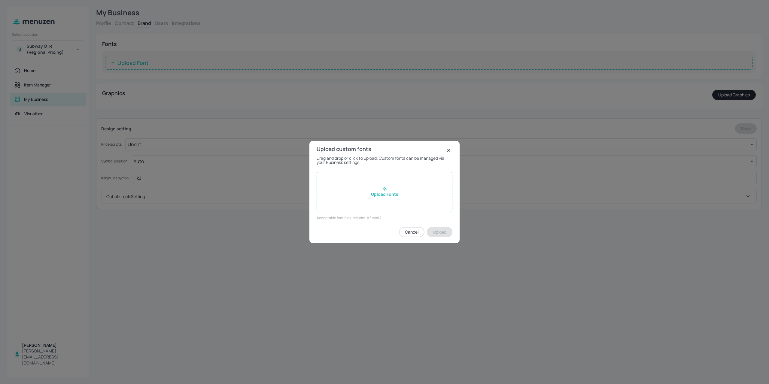
click at [355, 185] on div "Upload Fonts" at bounding box center [385, 192] width 136 height 40
click at [0, 0] on input "Upload Fonts" at bounding box center [0, 0] width 0 height 0
click at [431, 232] on button "Upload" at bounding box center [440, 233] width 26 height 10
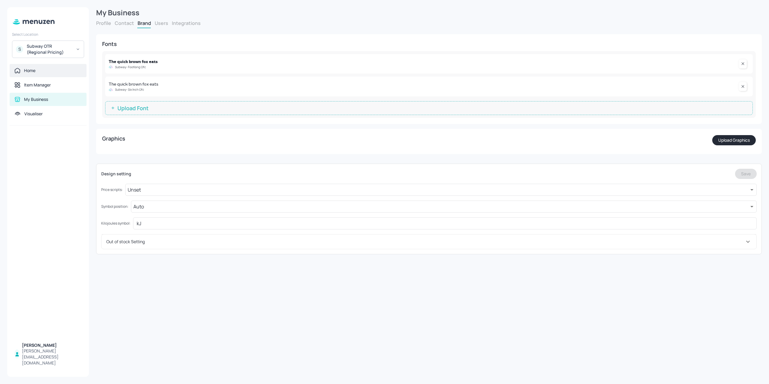
click at [64, 66] on div "Home" at bounding box center [48, 70] width 77 height 13
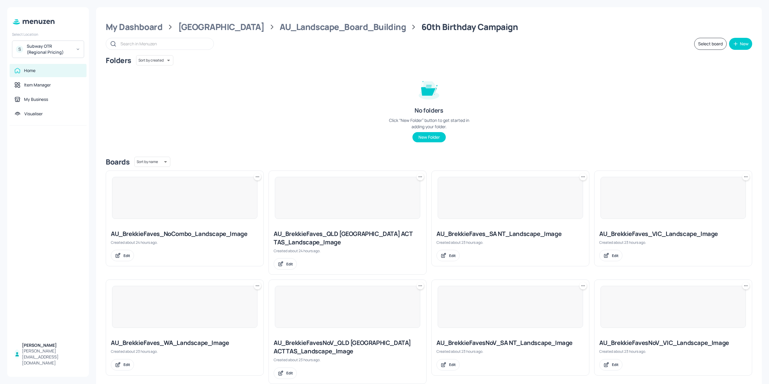
click at [179, 205] on div at bounding box center [184, 198] width 145 height 42
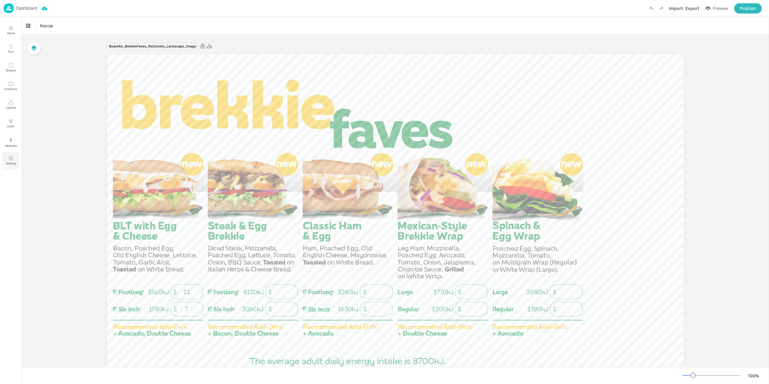
click at [19, 157] on button "Setting" at bounding box center [10, 160] width 17 height 17
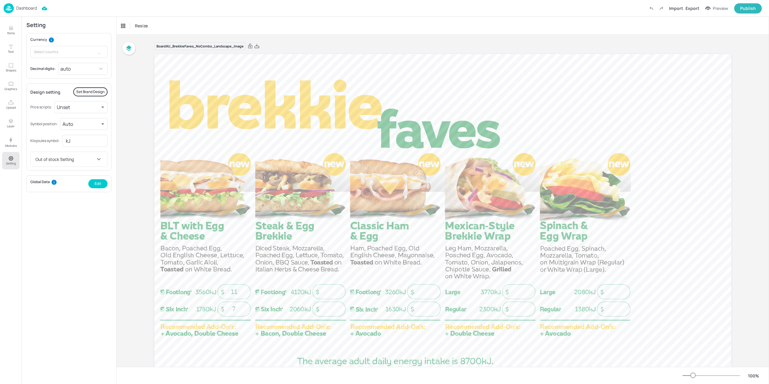
click at [76, 78] on div "Currency ​ Decimal digits: auto -1 ​" at bounding box center [68, 56] width 85 height 46
click at [78, 71] on body "Dashboard Import Export Preview Publish Items Text Shapes Graphics Upload Layer…" at bounding box center [384, 192] width 769 height 384
click at [77, 104] on li "0.00" at bounding box center [83, 104] width 49 height 11
type input "2"
click at [141, 237] on div "Board AU_BrekkieFaves_NoCombo_Landscape_Image 7.00 11.00" at bounding box center [443, 214] width 611 height 359
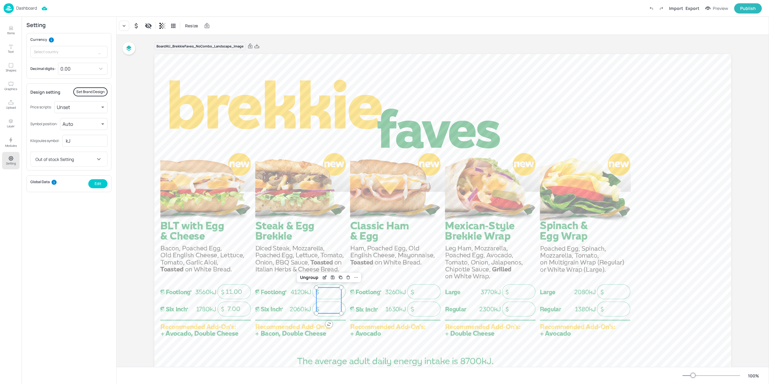
click at [329, 293] on div at bounding box center [328, 301] width 25 height 26
click at [123, 27] on icon at bounding box center [124, 26] width 6 height 6
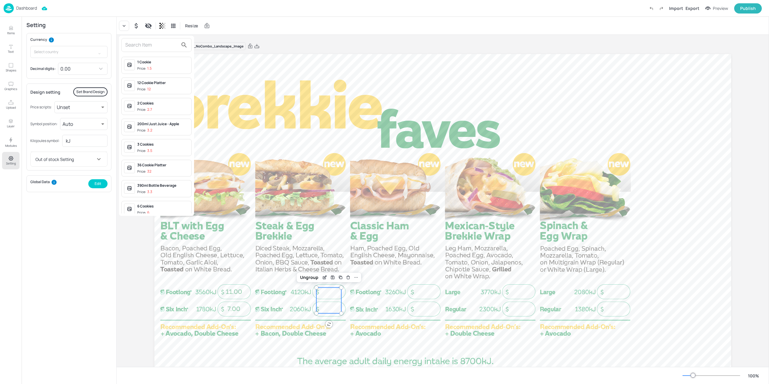
click at [148, 47] on input "text" at bounding box center [151, 45] width 53 height 10
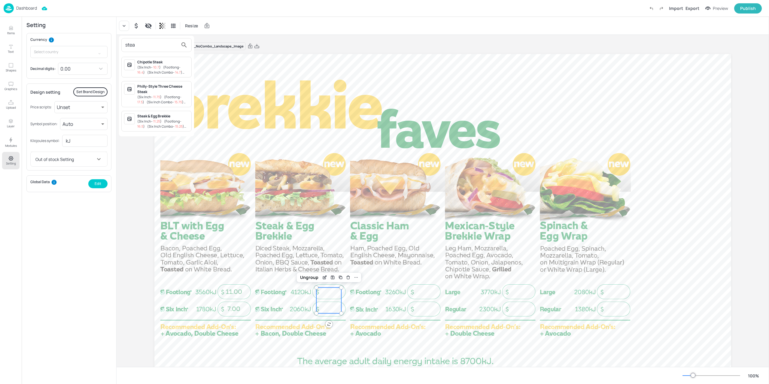
type input "stea"
click at [162, 120] on div "( Six Inch - 11.25 ) ( Footlong - 16.5 ) ( Six Inch Combo - 15.25 ) ( Footlong …" at bounding box center [163, 124] width 52 height 10
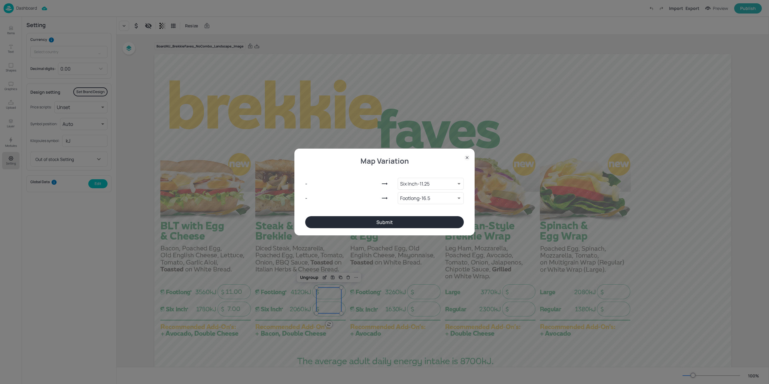
click at [395, 220] on button "Submit" at bounding box center [384, 222] width 159 height 12
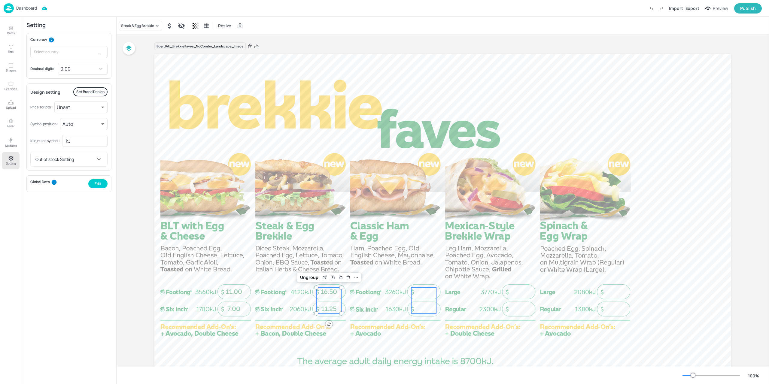
click at [425, 301] on div at bounding box center [423, 301] width 25 height 26
click at [127, 25] on div at bounding box center [124, 26] width 10 height 10
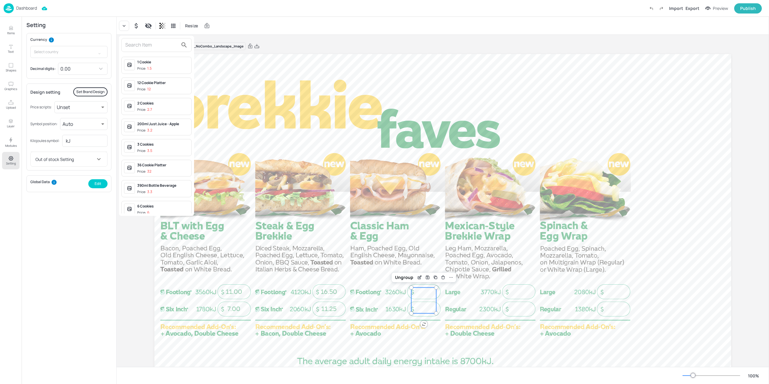
click at [135, 45] on input "text" at bounding box center [151, 45] width 53 height 10
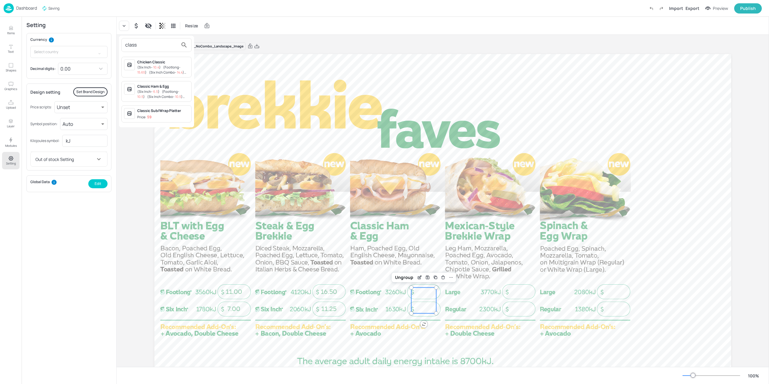
type input "class"
click at [155, 90] on span "6.5" at bounding box center [155, 91] width 5 height 5
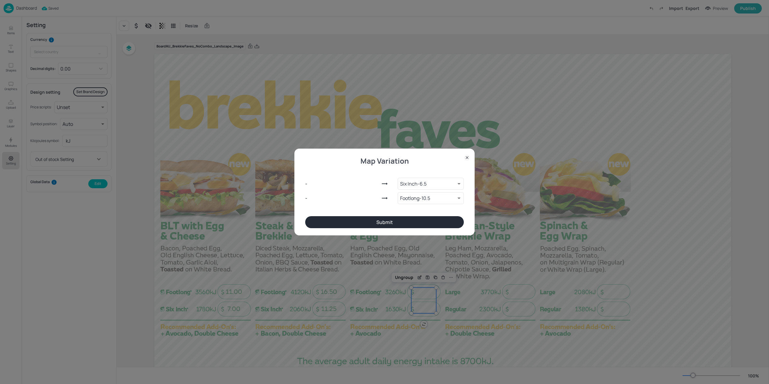
click at [397, 221] on button "Submit" at bounding box center [384, 222] width 159 height 12
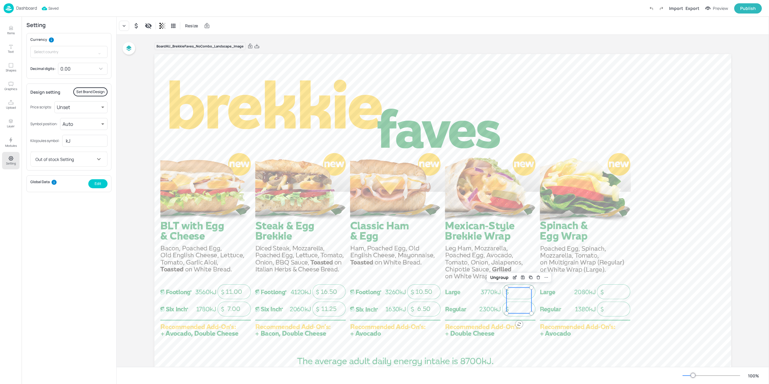
click at [517, 299] on div at bounding box center [519, 301] width 25 height 26
click at [126, 28] on icon at bounding box center [124, 26] width 6 height 6
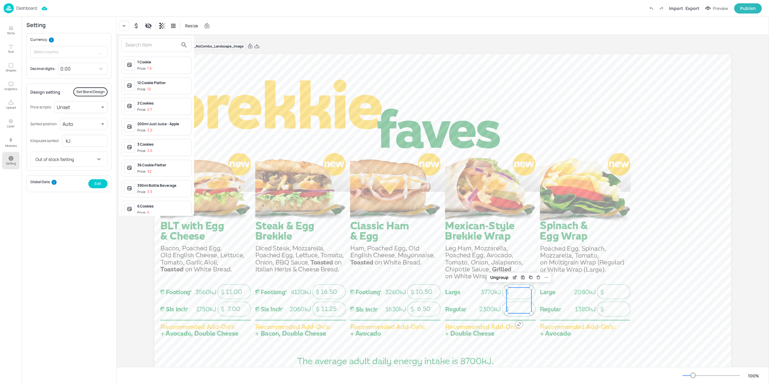
click at [131, 45] on input "text" at bounding box center [151, 45] width 53 height 10
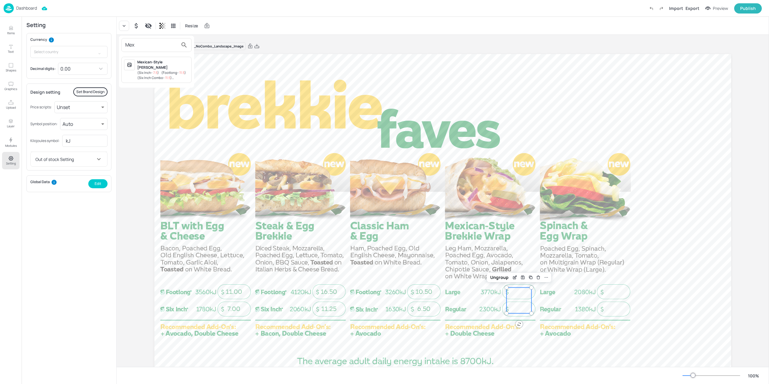
type input "Mex"
click at [155, 75] on span "( Six Inch Combo - 11.5 )" at bounding box center [154, 77] width 35 height 5
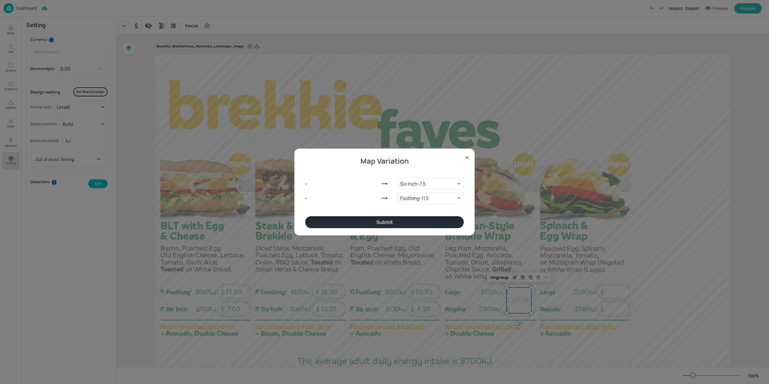
drag, startPoint x: 447, startPoint y: 231, endPoint x: 445, endPoint y: 225, distance: 6.4
click at [447, 231] on div "Map Variation - Six Inch - 7.5 9277398 ​ - Footlong - 11.5 9277399 ​ Submit" at bounding box center [384, 192] width 180 height 87
click at [445, 224] on button "Submit" at bounding box center [384, 222] width 159 height 12
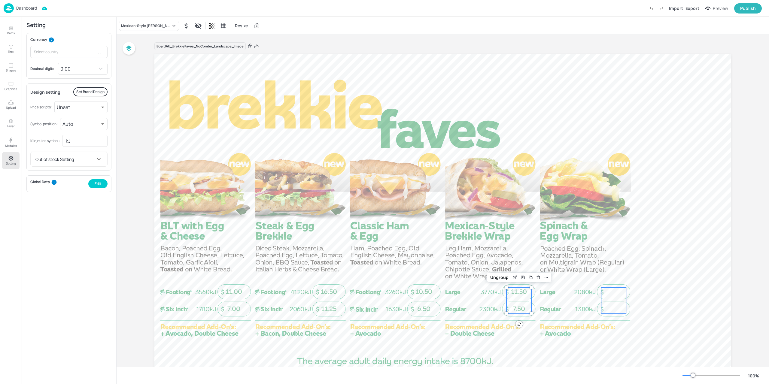
click at [611, 294] on div at bounding box center [613, 301] width 25 height 26
click at [126, 29] on icon at bounding box center [124, 26] width 6 height 6
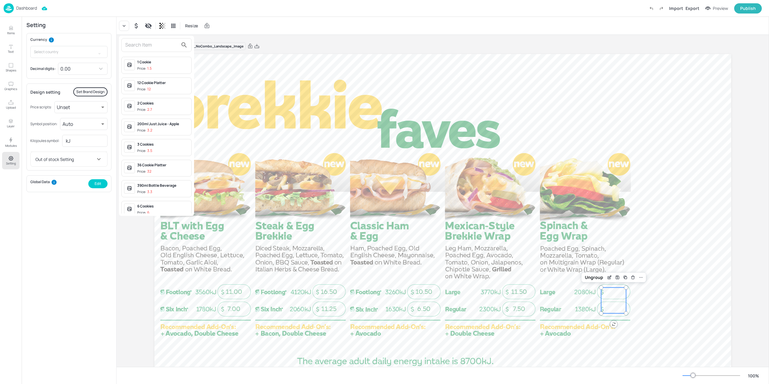
click at [130, 46] on input "text" at bounding box center [151, 45] width 53 height 10
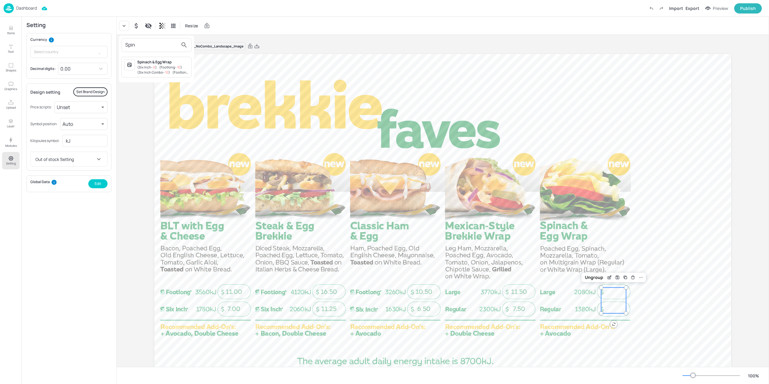
type input "Spin"
click at [156, 72] on span "( Six Inch Combo - 10 )" at bounding box center [153, 72] width 33 height 5
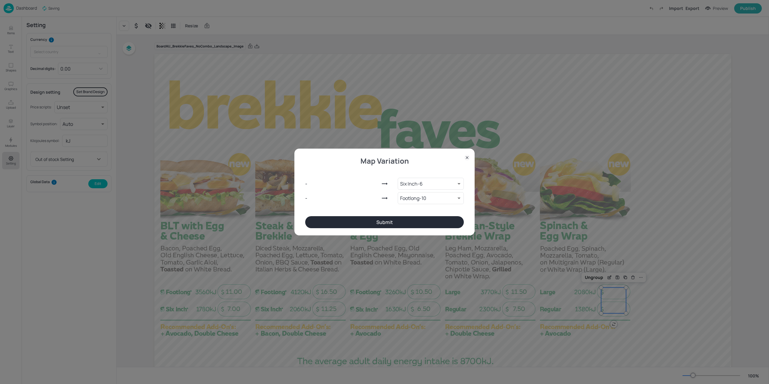
click at [400, 224] on button "Submit" at bounding box center [384, 222] width 159 height 12
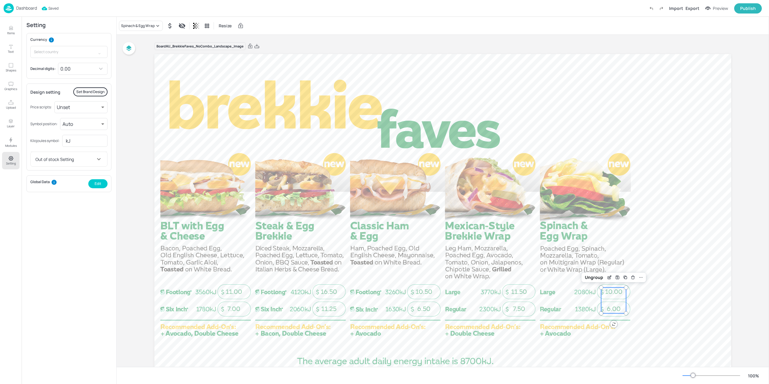
click at [26, 12] on div "Dashboard" at bounding box center [20, 8] width 33 height 10
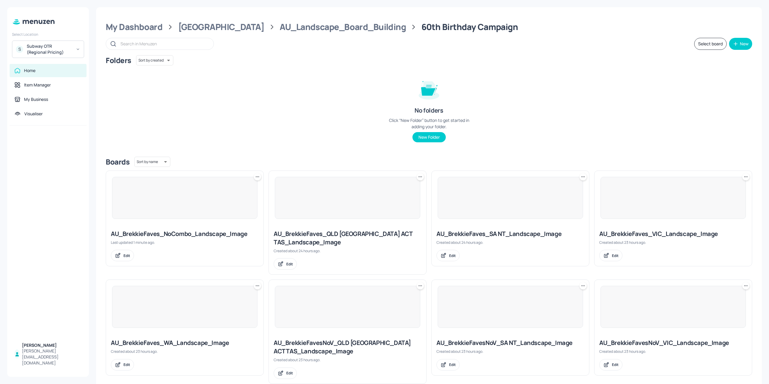
click at [198, 205] on div at bounding box center [184, 198] width 145 height 42
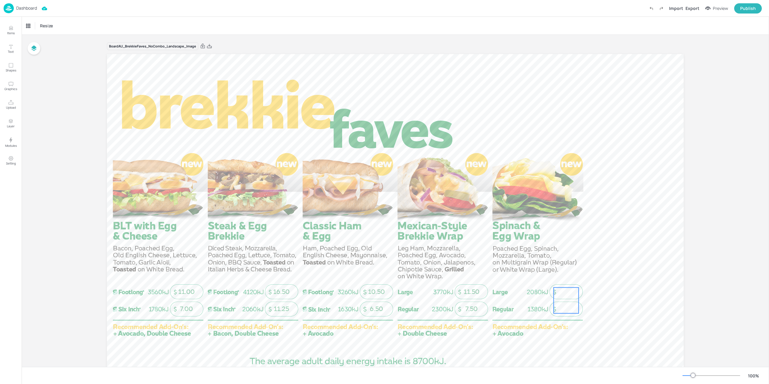
click at [563, 296] on div at bounding box center [566, 301] width 25 height 26
click at [31, 26] on icon at bounding box center [29, 26] width 6 height 6
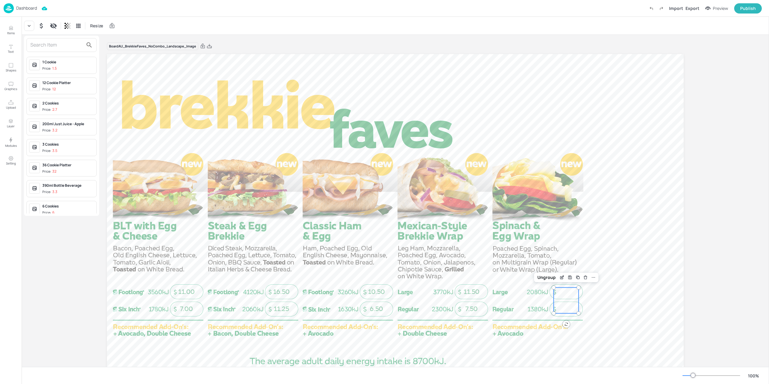
click at [35, 41] on input "text" at bounding box center [56, 45] width 53 height 10
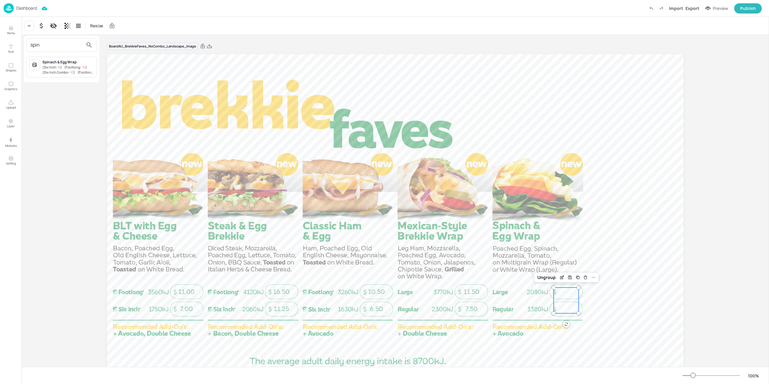
type input "spin"
click at [64, 65] on div "( Six Inch - 6 ) ( Footlong - 10 ) ( Six Inch Combo - 10 ) ( Footlong Combo - 1…" at bounding box center [68, 70] width 52 height 10
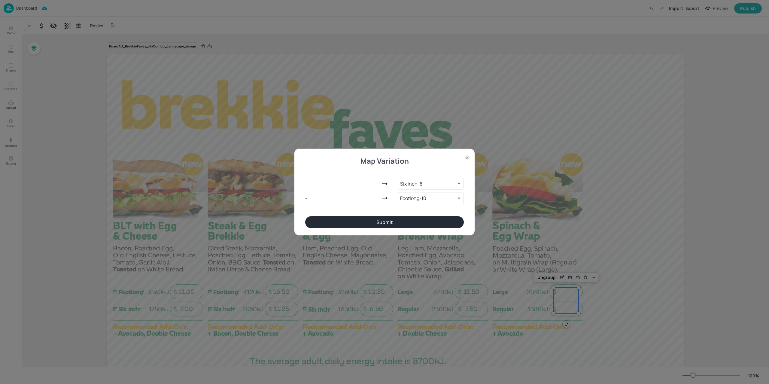
click at [395, 221] on button "Submit" at bounding box center [384, 222] width 159 height 12
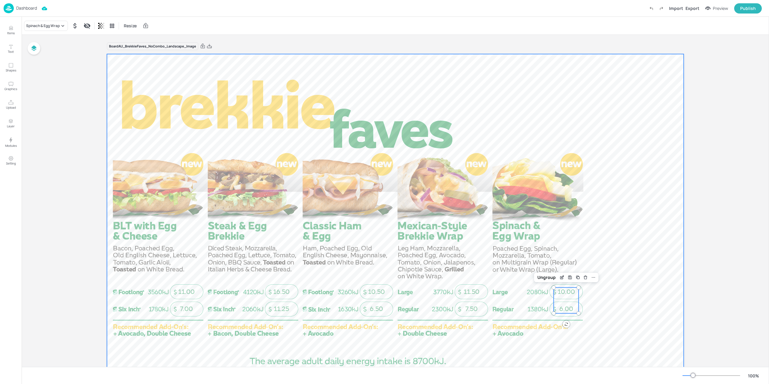
click at [627, 200] on div at bounding box center [395, 216] width 577 height 325
click at [719, 11] on div "Preview" at bounding box center [720, 8] width 15 height 7
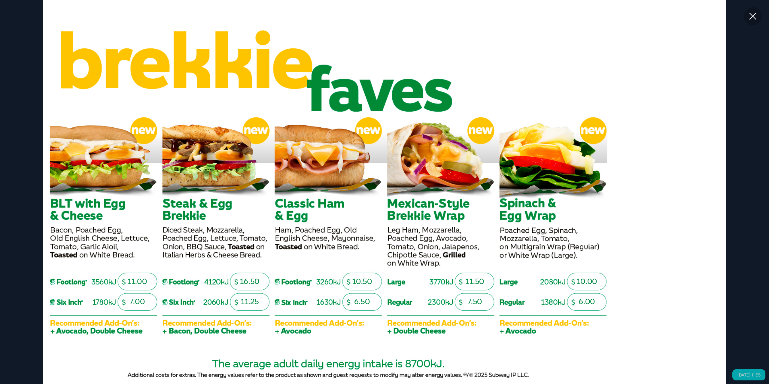
click at [755, 13] on icon at bounding box center [753, 16] width 11 height 11
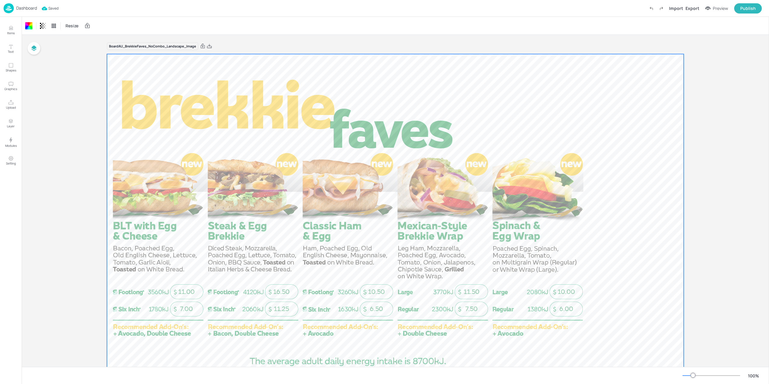
click at [716, 11] on div "Preview" at bounding box center [720, 8] width 15 height 7
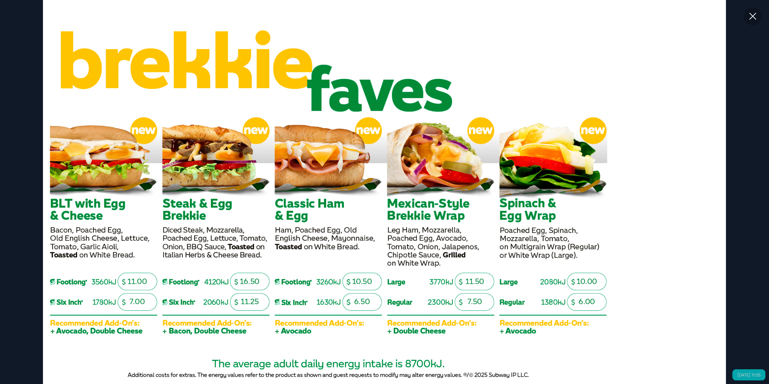
click at [758, 19] on div at bounding box center [753, 16] width 18 height 18
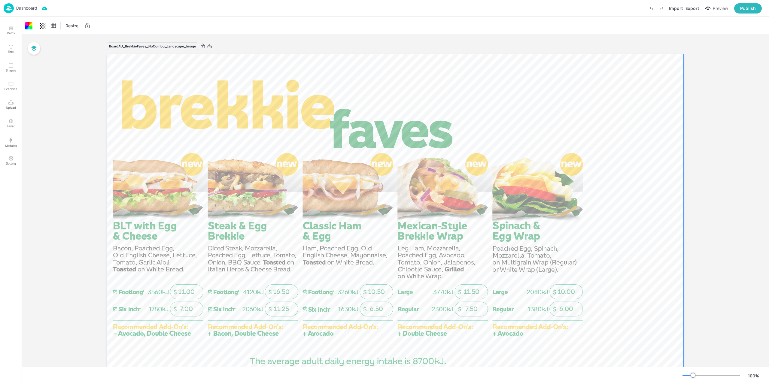
click at [22, 6] on p "Dashboard" at bounding box center [26, 8] width 21 height 4
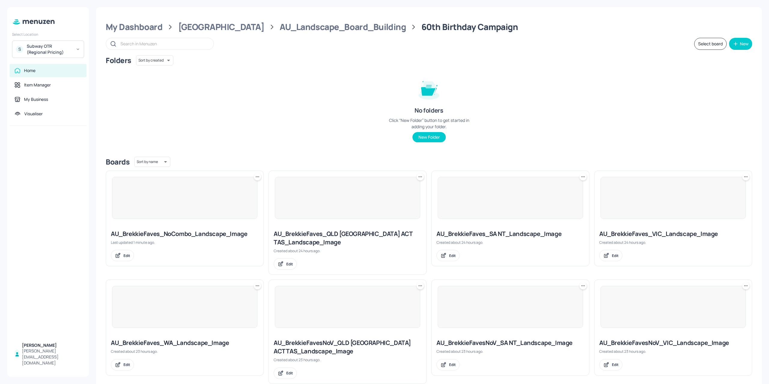
click at [203, 203] on div at bounding box center [184, 198] width 145 height 42
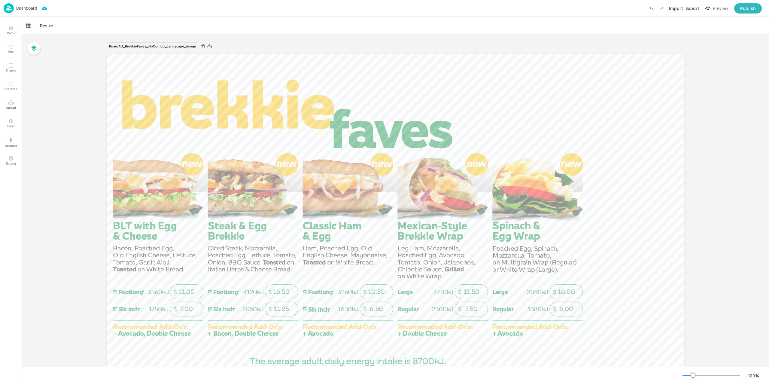
click at [14, 8] on div "Dashboard" at bounding box center [20, 8] width 33 height 10
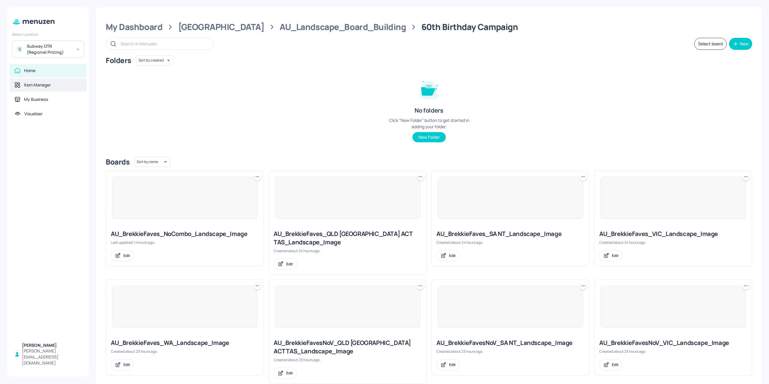
click at [42, 84] on div "Item Manager" at bounding box center [37, 85] width 27 height 6
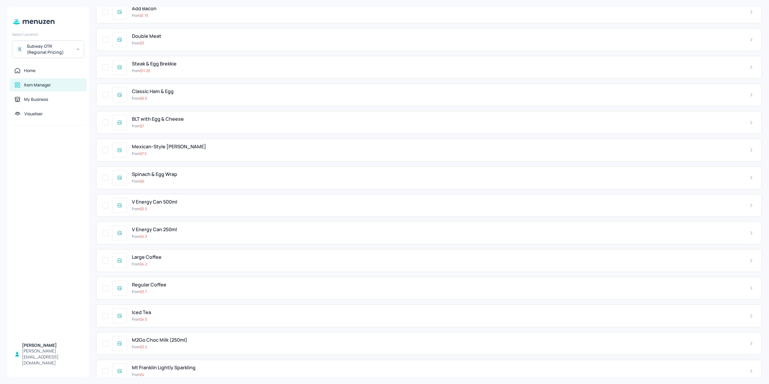
scroll to position [947, 0]
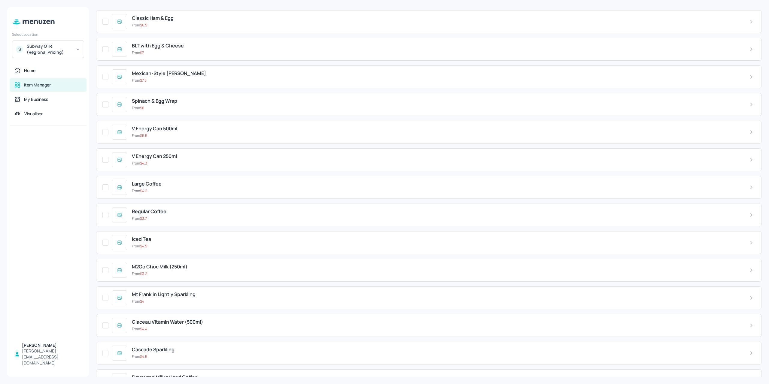
click at [35, 55] on div "Subway OTR (Regional Pricing)" at bounding box center [49, 49] width 45 height 12
drag, startPoint x: 46, startPoint y: 207, endPoint x: 58, endPoint y: 118, distance: 89.2
click at [46, 205] on div at bounding box center [384, 192] width 769 height 384
click at [36, 69] on div "Home" at bounding box center [47, 71] width 67 height 6
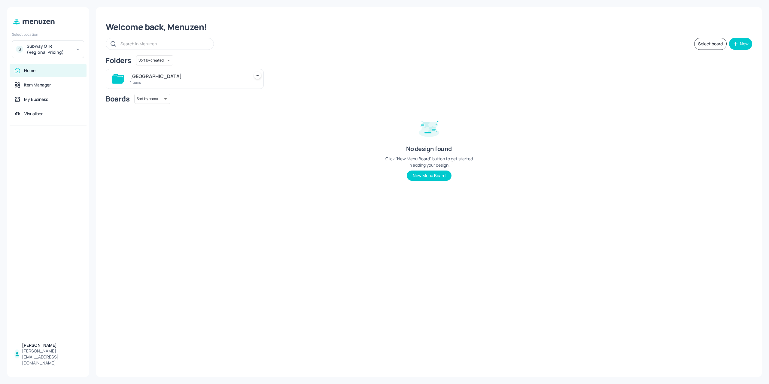
click at [164, 79] on div "[GEOGRAPHIC_DATA]" at bounding box center [188, 76] width 117 height 7
click at [169, 80] on div "AU_Landscape_Board_Building 1 items" at bounding box center [188, 79] width 117 height 14
click at [166, 80] on div "60th Birthday Campaign 18 items" at bounding box center [188, 79] width 117 height 14
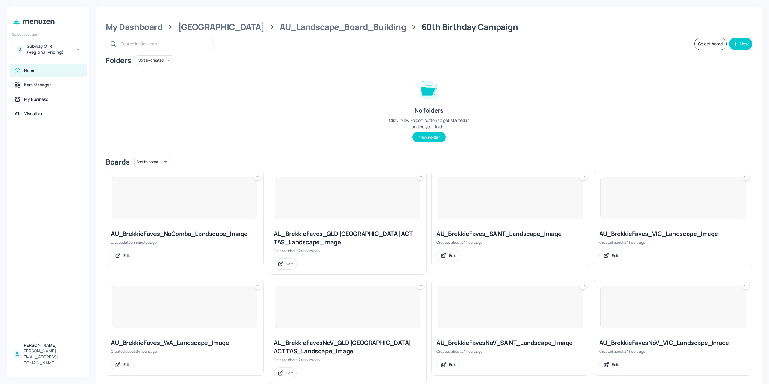
click at [201, 218] on div at bounding box center [184, 198] width 145 height 42
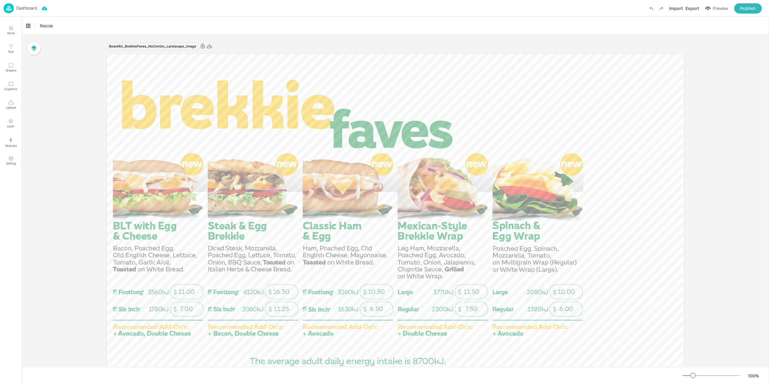
click at [23, 6] on p "Dashboard" at bounding box center [26, 8] width 21 height 4
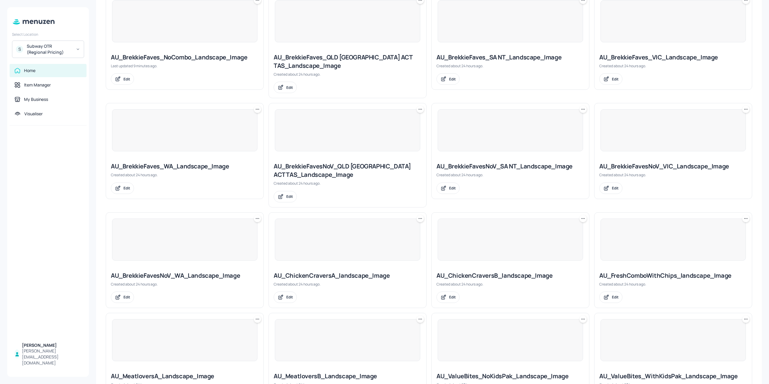
scroll to position [210, 0]
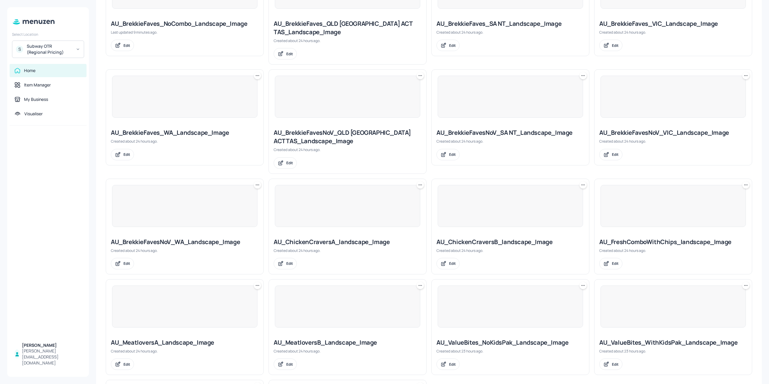
click at [332, 218] on div at bounding box center [347, 206] width 145 height 42
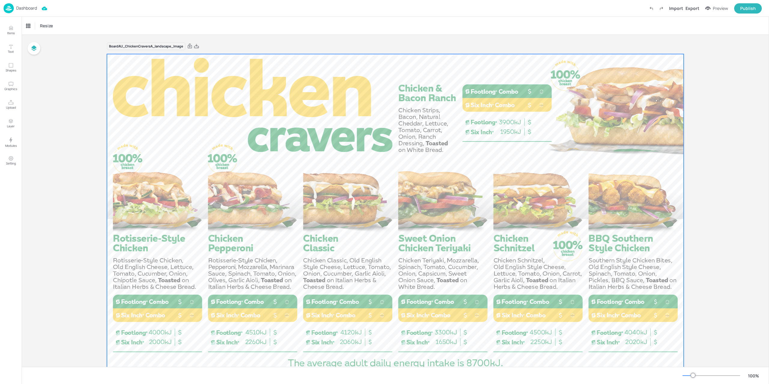
scroll to position [26, 0]
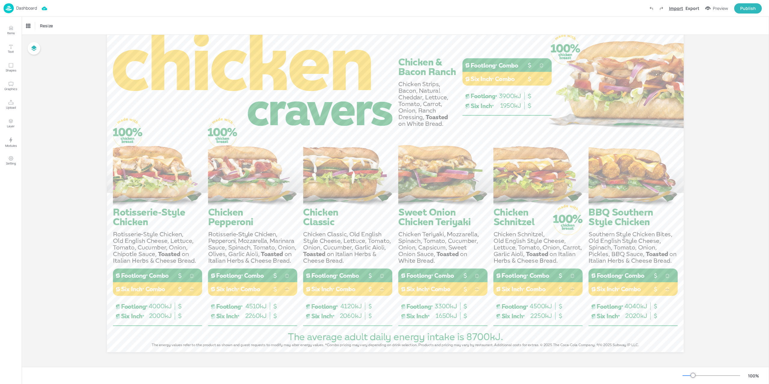
click at [675, 7] on div "Import" at bounding box center [676, 8] width 14 height 6
drag, startPoint x: 181, startPoint y: 312, endPoint x: 183, endPoint y: 318, distance: 6.1
click at [183, 28] on div at bounding box center [395, 28] width 577 height 0
click at [28, 26] on icon at bounding box center [29, 26] width 3 height 2
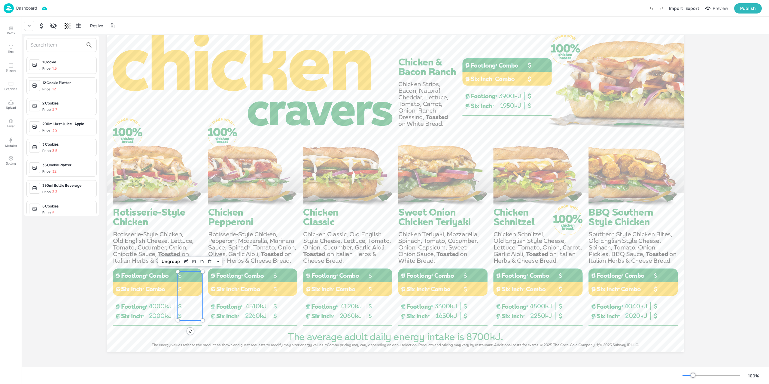
click at [49, 45] on input "text" at bounding box center [56, 45] width 53 height 10
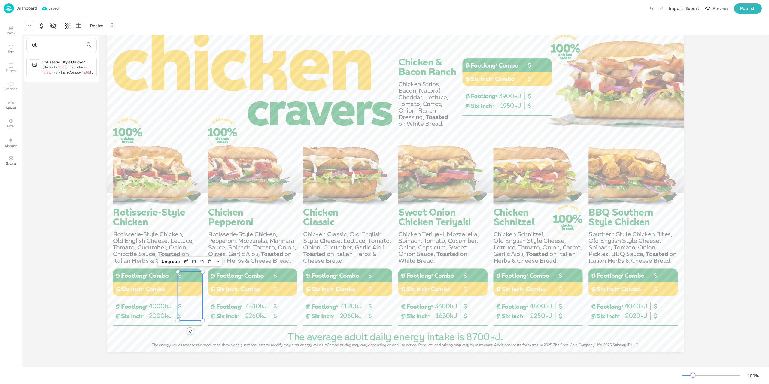
type input "rot"
click at [65, 66] on span "10.65" at bounding box center [62, 67] width 8 height 5
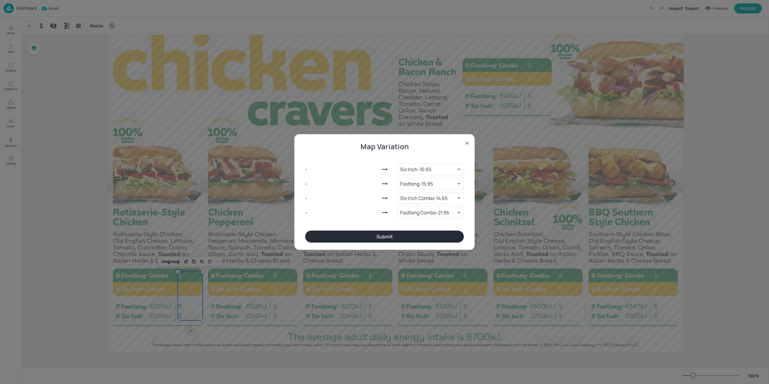
click at [395, 232] on button "Submit" at bounding box center [384, 237] width 159 height 12
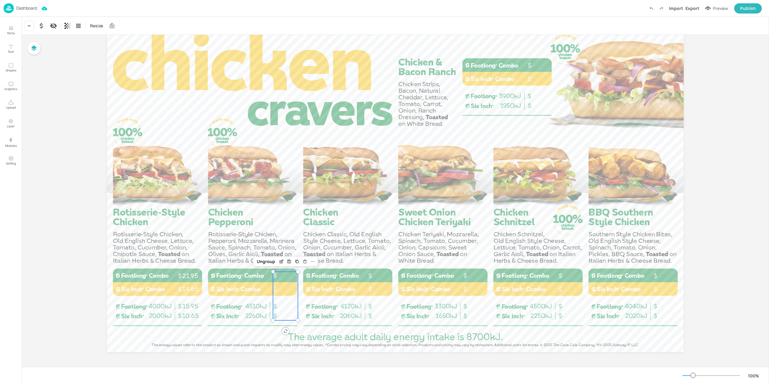
click at [282, 303] on div at bounding box center [285, 296] width 25 height 49
click at [30, 30] on div at bounding box center [29, 26] width 10 height 10
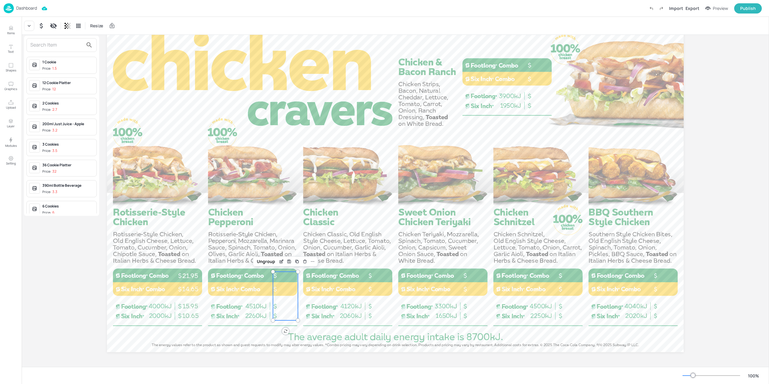
click at [35, 44] on input "text" at bounding box center [56, 45] width 53 height 10
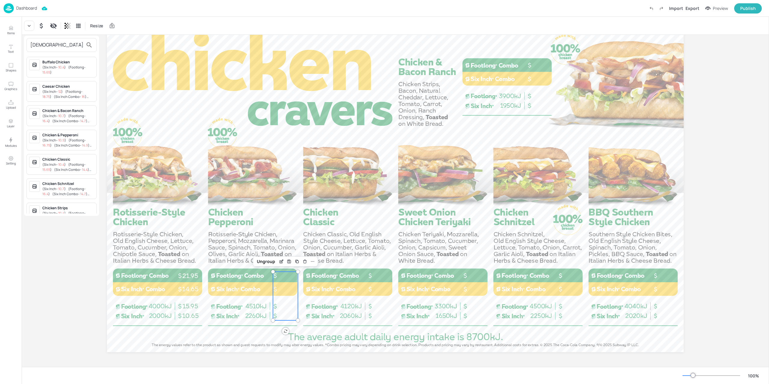
type input "chick"
click at [681, 5] on div at bounding box center [384, 192] width 769 height 384
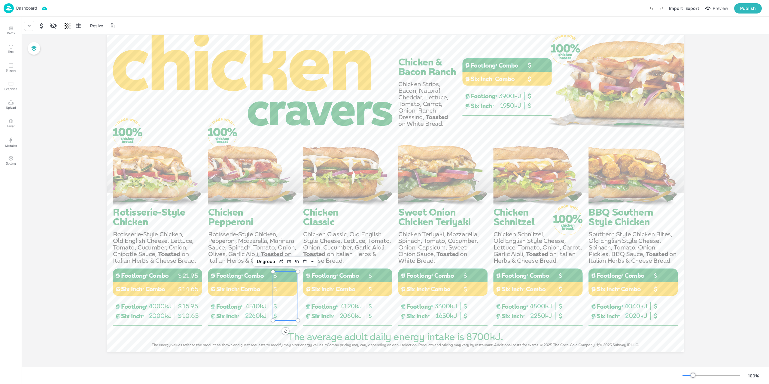
click at [680, 6] on div "chick Buffalo Chicken ( Six Inch - 10.4 ) ( Footlong - 15.65 ) Caesar Chicken (…" at bounding box center [384, 193] width 769 height 382
click at [680, 9] on div "Import" at bounding box center [676, 8] width 14 height 6
click at [385, 289] on div at bounding box center [381, 296] width 25 height 49
click at [476, 289] on div at bounding box center [476, 296] width 25 height 49
click at [289, 288] on div at bounding box center [285, 296] width 25 height 49
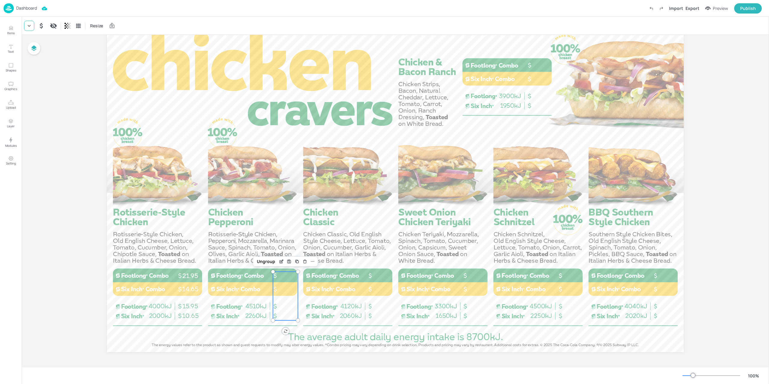
click at [28, 29] on div at bounding box center [29, 26] width 10 height 10
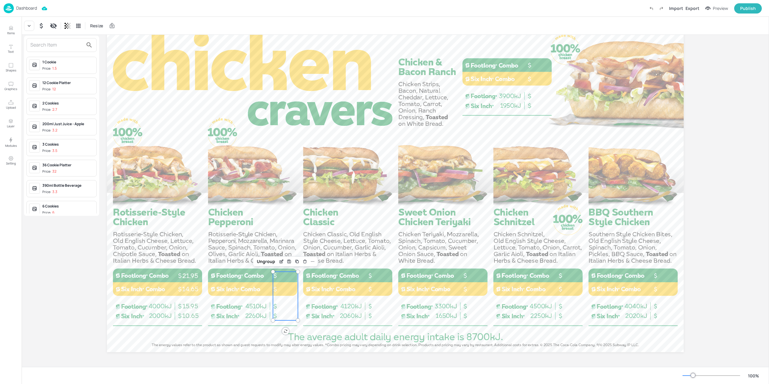
click at [47, 50] on div at bounding box center [61, 45] width 70 height 14
click at [49, 46] on input "text" at bounding box center [56, 45] width 53 height 10
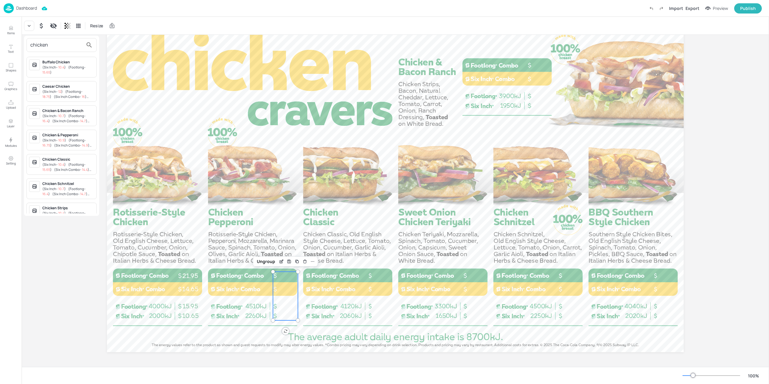
type input "chicken"
click at [62, 139] on span "10.9" at bounding box center [61, 140] width 6 height 5
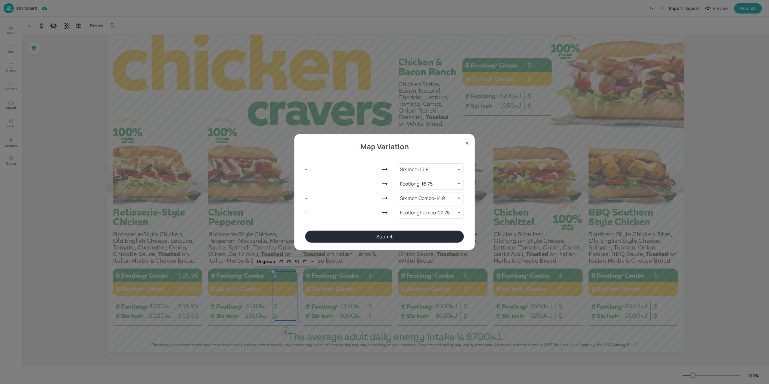
click at [419, 238] on button "Submit" at bounding box center [384, 237] width 159 height 12
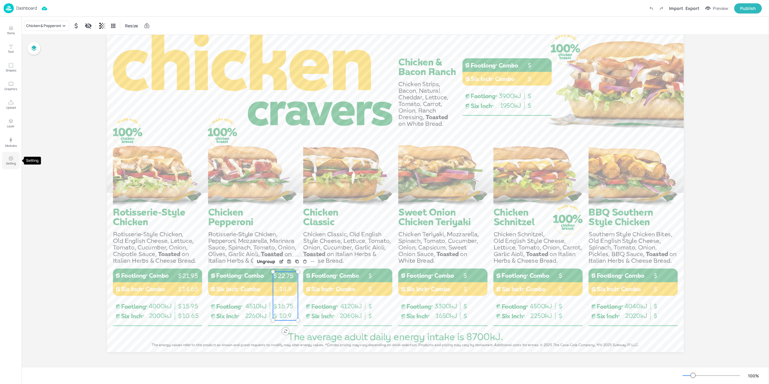
click at [13, 164] on p "Setting" at bounding box center [11, 163] width 10 height 4
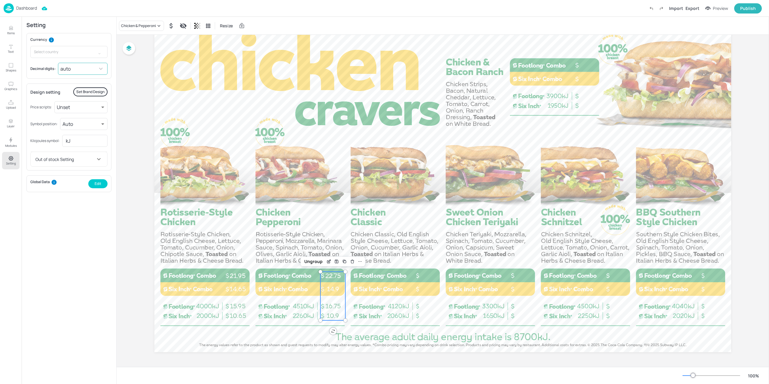
click at [70, 74] on body "Dashboard Import Export Preview Publish Items Text Shapes Graphics Upload Layer…" at bounding box center [384, 192] width 769 height 384
click at [77, 102] on li "0.00" at bounding box center [83, 104] width 49 height 11
type input "2"
click at [425, 290] on div at bounding box center [428, 296] width 25 height 49
click at [124, 26] on icon at bounding box center [124, 26] width 3 height 2
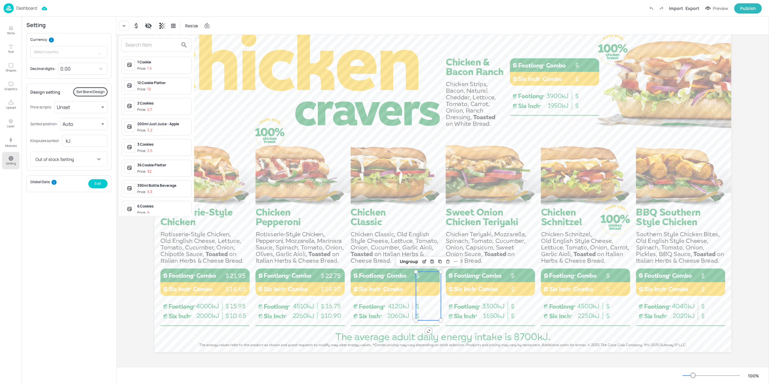
click at [131, 49] on input "text" at bounding box center [151, 45] width 53 height 10
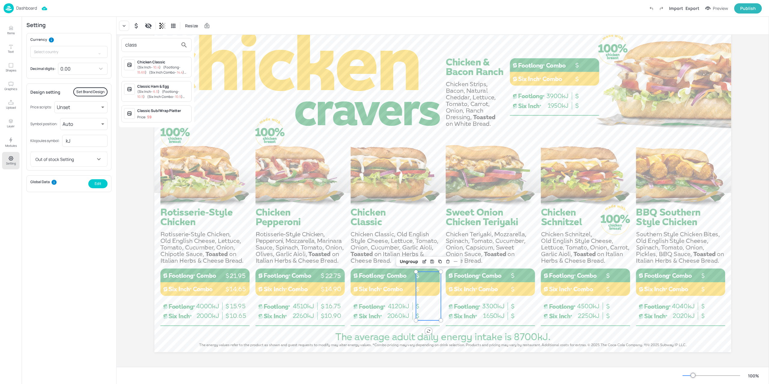
type input "class"
click at [157, 65] on div "Chicken Classic ( Six Inch - 10.4 ) ( Footlong - 15.65 ) ( Six Inch Combo - 14.…" at bounding box center [163, 66] width 52 height 15
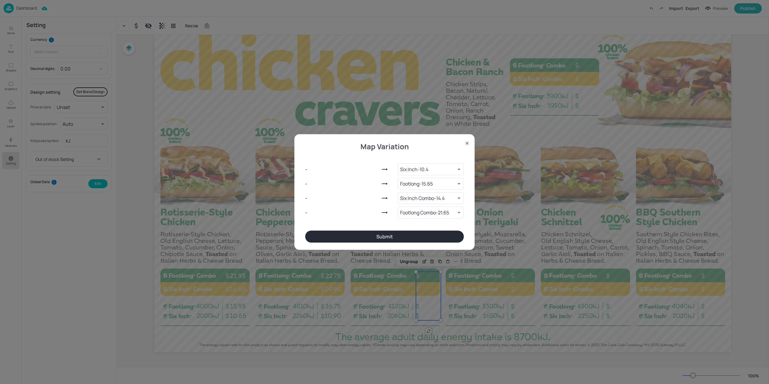
click at [396, 232] on button "Submit" at bounding box center [384, 237] width 159 height 12
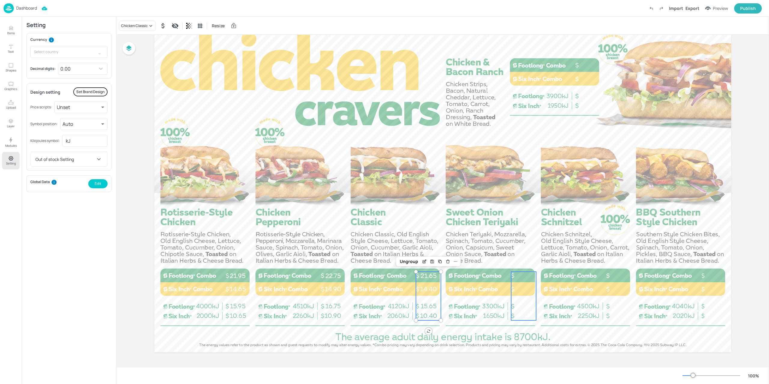
click at [524, 294] on div at bounding box center [523, 296] width 25 height 49
click at [55, 53] on input "text" at bounding box center [63, 52] width 66 height 12
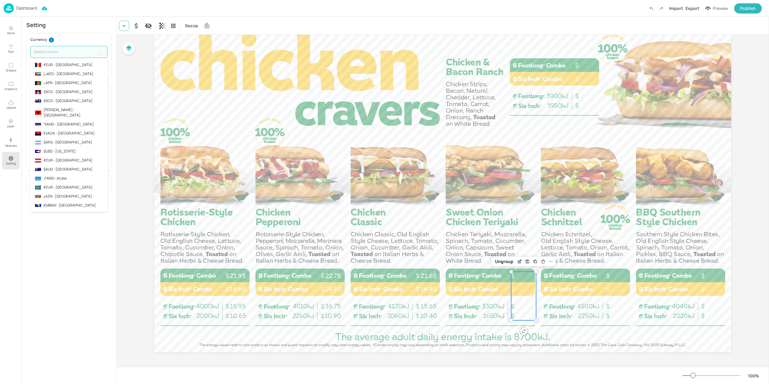
click at [128, 27] on div at bounding box center [124, 26] width 10 height 10
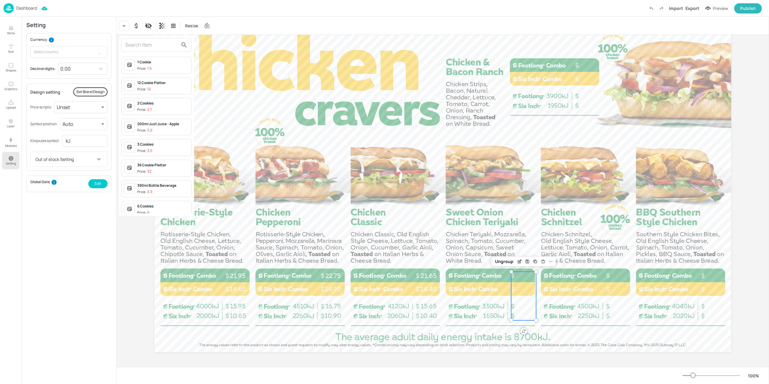
click at [151, 47] on input "text" at bounding box center [151, 45] width 53 height 10
type input "s"
type input "ter"
click at [153, 153] on span "10.4" at bounding box center [156, 155] width 6 height 5
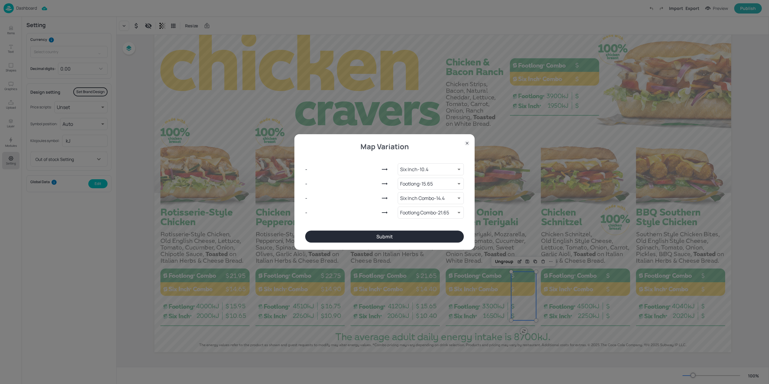
click at [424, 242] on button "Submit" at bounding box center [384, 237] width 159 height 12
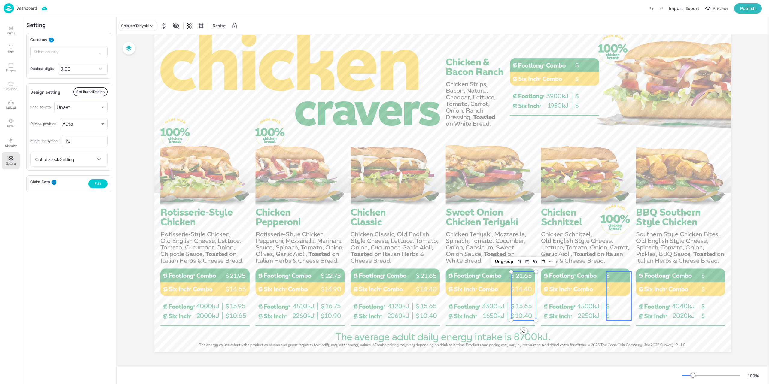
click at [611, 282] on div at bounding box center [619, 296] width 25 height 49
click at [121, 26] on icon at bounding box center [124, 26] width 6 height 6
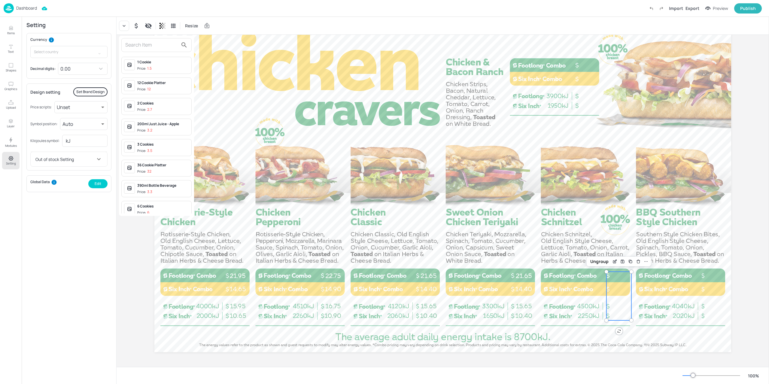
drag, startPoint x: 139, startPoint y: 48, endPoint x: 148, endPoint y: 44, distance: 9.8
click at [139, 48] on input "text" at bounding box center [151, 45] width 53 height 10
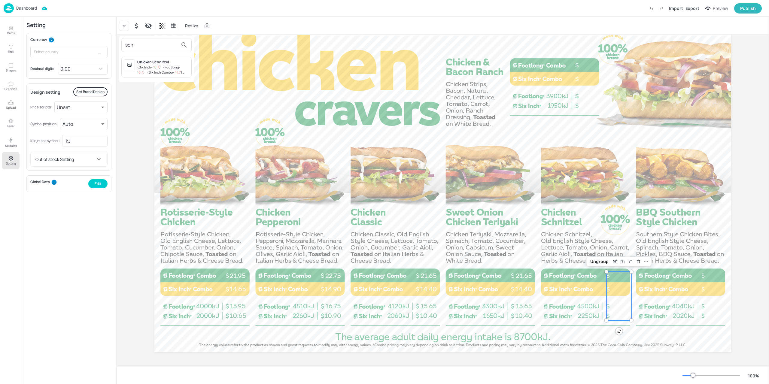
type input "sch"
click at [155, 69] on span "10.7" at bounding box center [156, 67] width 6 height 5
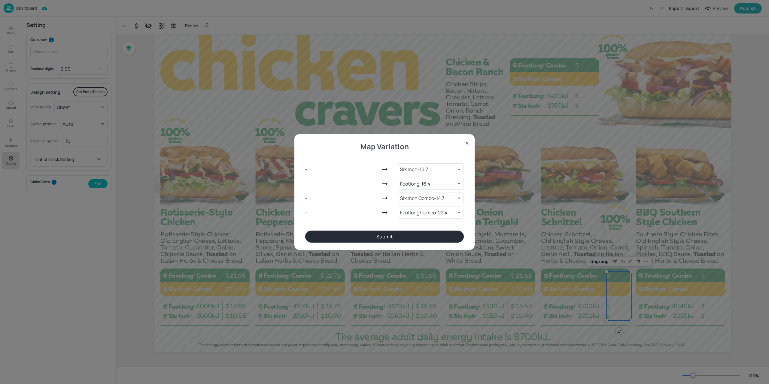
click at [403, 230] on div "- Six Inch - 10.7 9277310 ​ - Footlong - 16.4 9277311 ​ - Six Inch Combo - 14.7…" at bounding box center [384, 190] width 159 height 82
click at [404, 238] on button "Submit" at bounding box center [384, 237] width 159 height 12
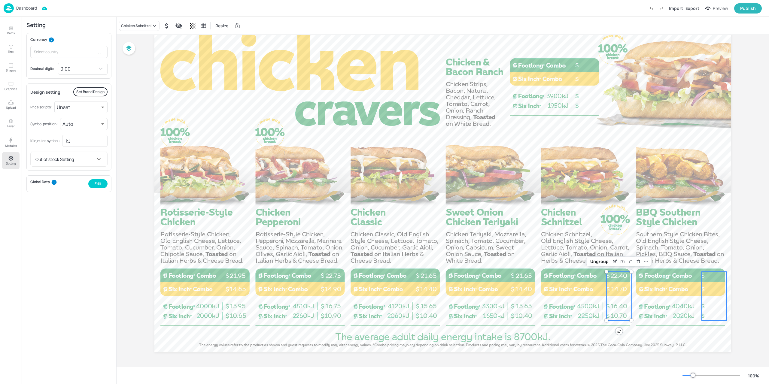
click at [720, 290] on div at bounding box center [714, 296] width 25 height 49
click at [126, 28] on icon at bounding box center [124, 26] width 6 height 6
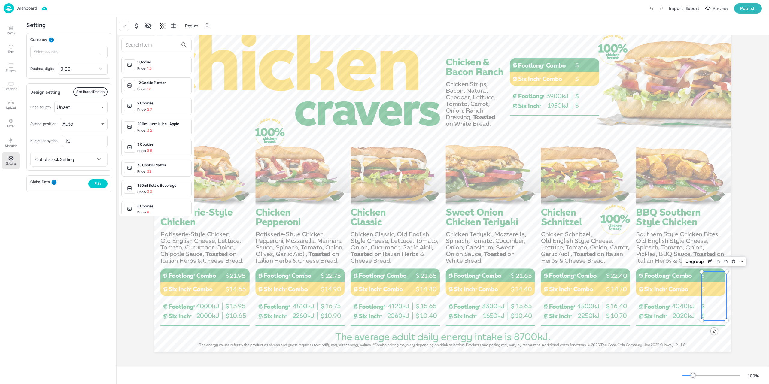
click at [135, 44] on input "text" at bounding box center [151, 45] width 53 height 10
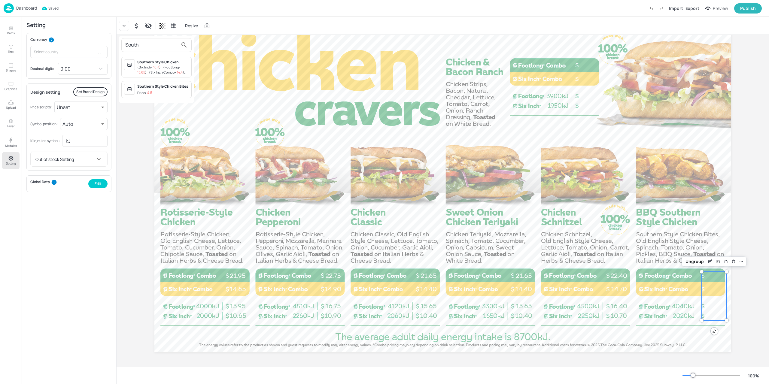
type input "South"
click at [147, 63] on div "Southern Style Chicken" at bounding box center [163, 61] width 52 height 5
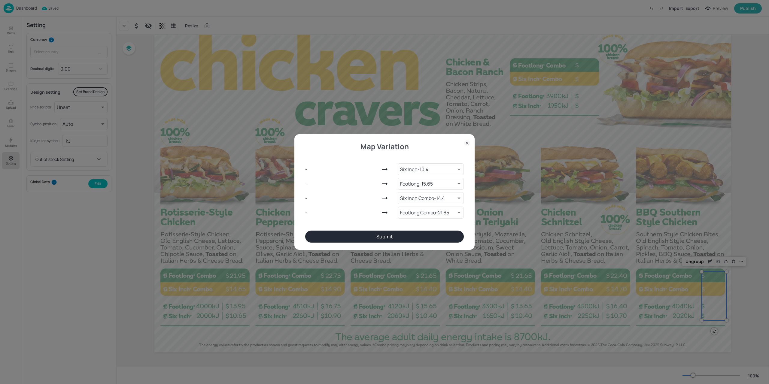
click at [423, 223] on div "- Six Inch - 10.4 9277298 ​ - Footlong - 15.65 9277299 ​ - Six Inch Combo - 14.…" at bounding box center [384, 190] width 159 height 82
click at [418, 237] on button "Submit" at bounding box center [384, 237] width 159 height 12
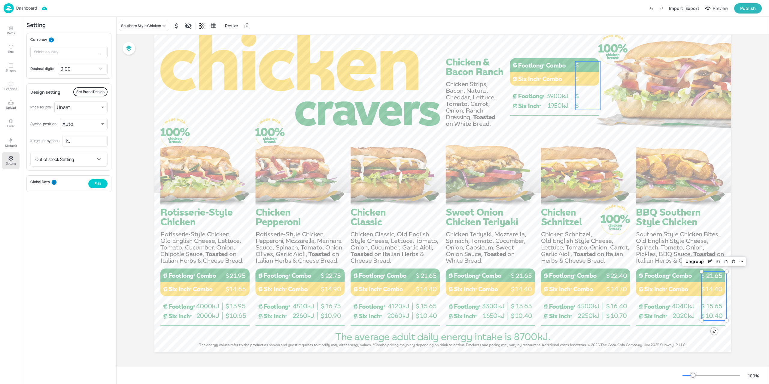
click at [587, 78] on div at bounding box center [587, 85] width 25 height 49
click at [127, 23] on div at bounding box center [124, 26] width 10 height 10
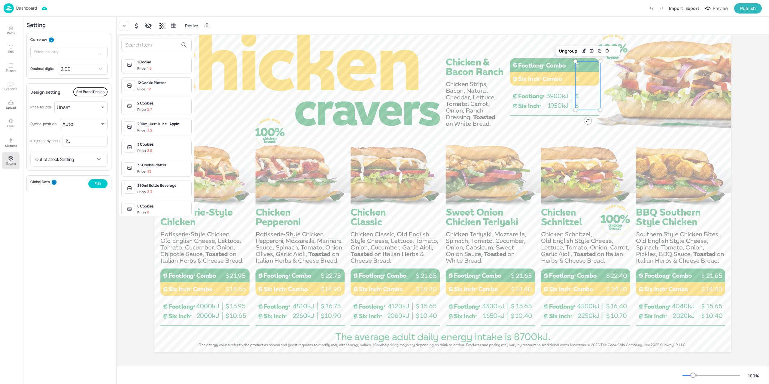
click at [144, 51] on div at bounding box center [156, 45] width 70 height 14
click at [145, 49] on input "text" at bounding box center [151, 45] width 53 height 10
type input "c"
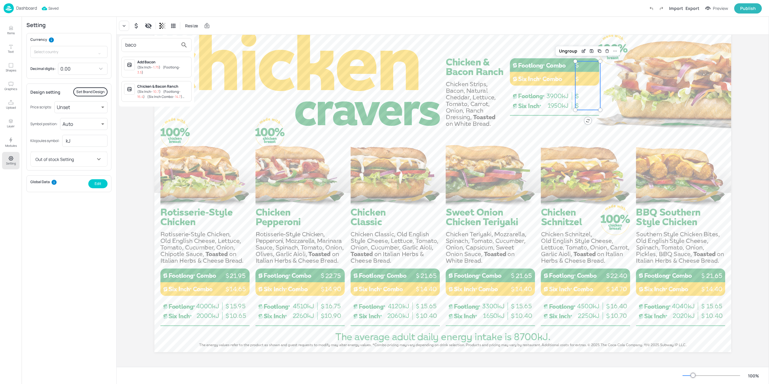
type input "baco"
click at [141, 89] on span "( Six Inch - 10.7 )" at bounding box center [148, 91] width 23 height 5
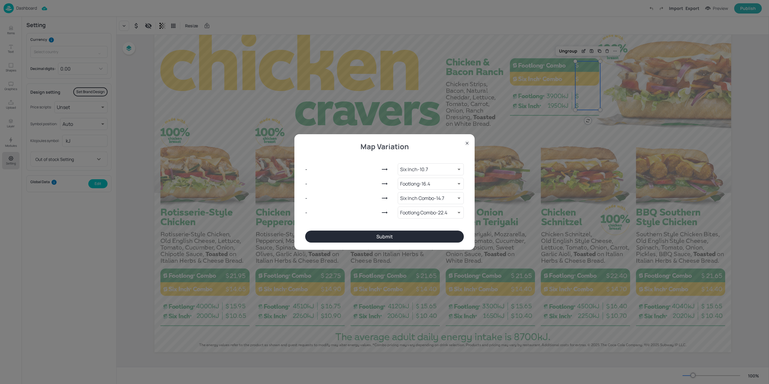
click at [419, 236] on button "Submit" at bounding box center [384, 237] width 159 height 12
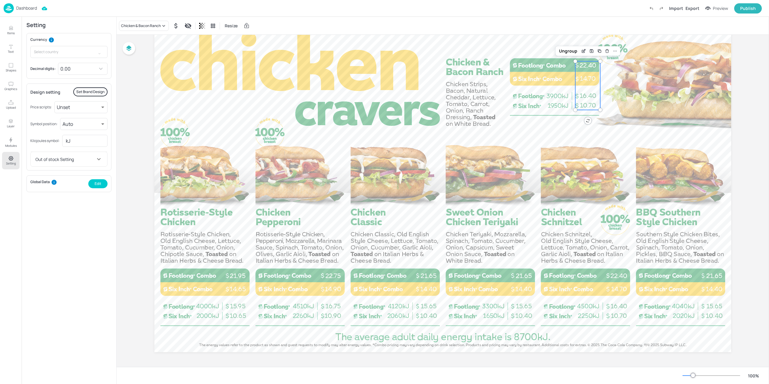
click at [132, 100] on div "Board AU_ChickenCraversA_landscape_Image 10.65 15.95 14.65 21.95 10.90 16.75 14…" at bounding box center [443, 188] width 653 height 359
click at [718, 12] on button "Preview" at bounding box center [717, 8] width 30 height 9
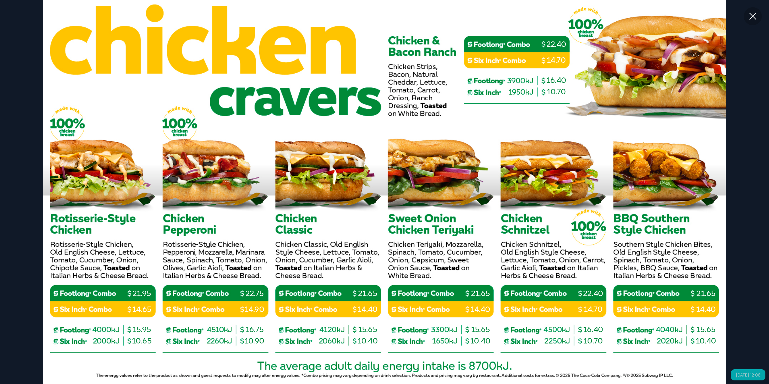
click at [757, 20] on icon at bounding box center [753, 16] width 11 height 11
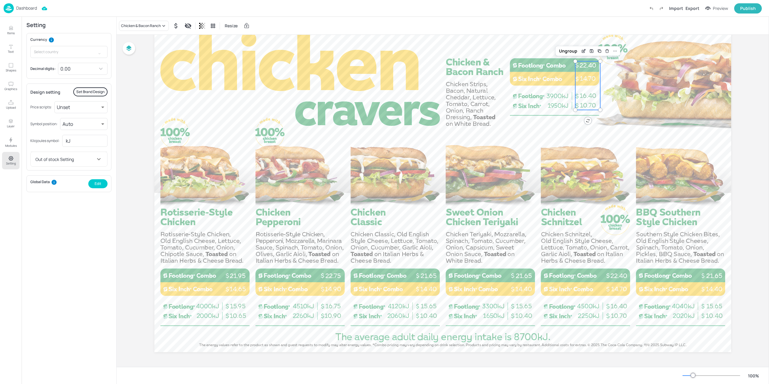
click at [29, 10] on p "Dashboard" at bounding box center [26, 8] width 21 height 4
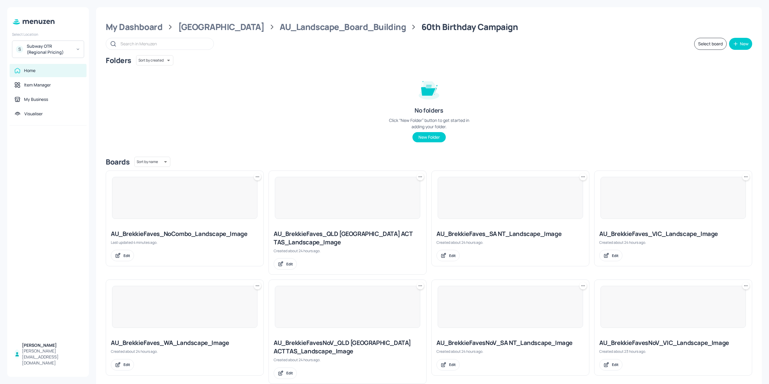
click at [38, 122] on div "Home Item Manager My Business Visualiser" at bounding box center [48, 95] width 82 height 62
click at [131, 22] on div "My Dashboard" at bounding box center [134, 27] width 57 height 11
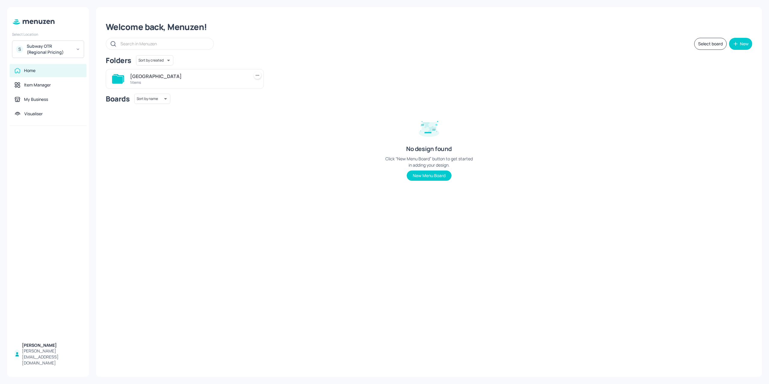
click at [57, 45] on div "Subway OTR (Regional Pricing)" at bounding box center [49, 49] width 45 height 12
click at [46, 78] on div "Subway AU/[GEOGRAPHIC_DATA]" at bounding box center [53, 79] width 52 height 7
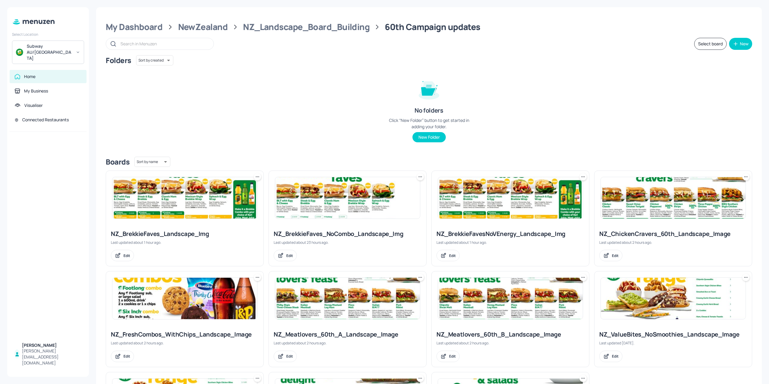
click at [221, 208] on img at bounding box center [184, 197] width 145 height 41
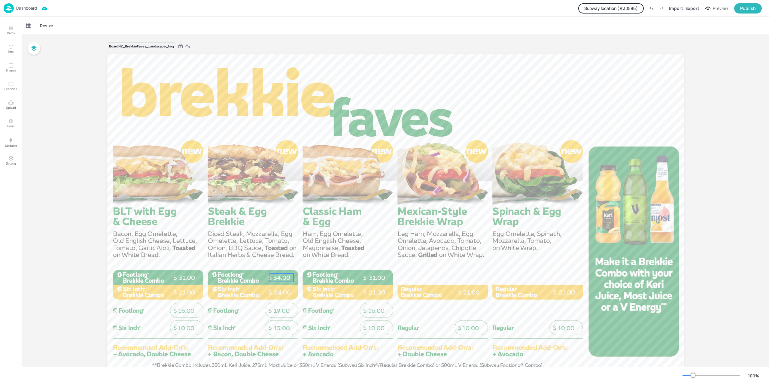
click at [277, 276] on p "34.00" at bounding box center [282, 278] width 24 height 8
click at [11, 12] on img at bounding box center [9, 8] width 10 height 10
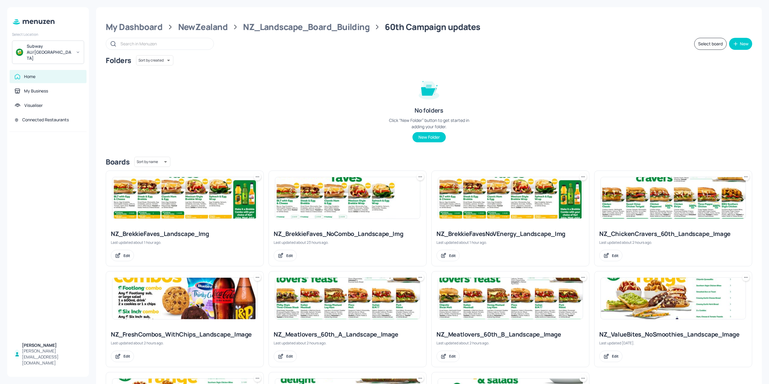
click at [49, 53] on div "Subway AU/NZ" at bounding box center [48, 52] width 72 height 23
click at [46, 77] on div "Subway OTR (Metro)" at bounding box center [44, 75] width 34 height 4
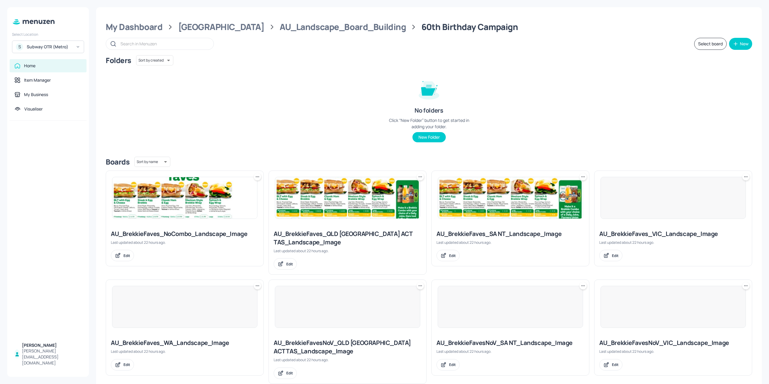
click at [212, 216] on img at bounding box center [184, 197] width 145 height 41
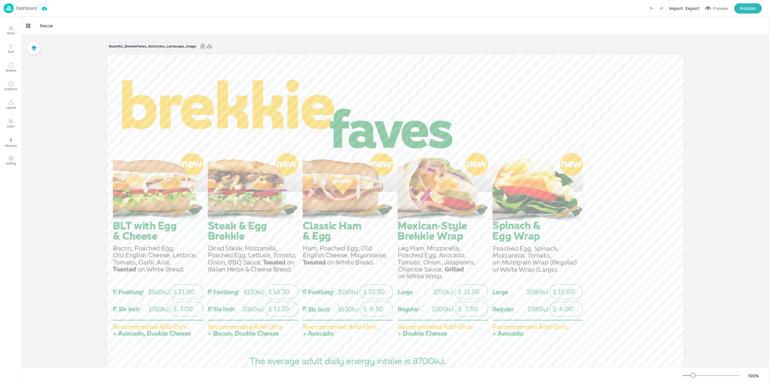
click at [7, 6] on img at bounding box center [9, 8] width 10 height 10
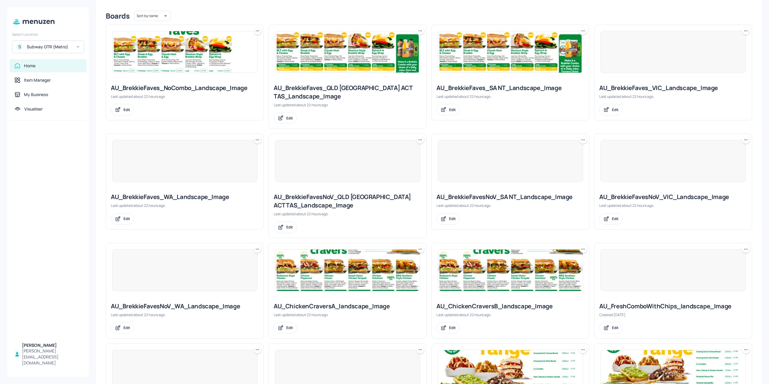
scroll to position [180, 0]
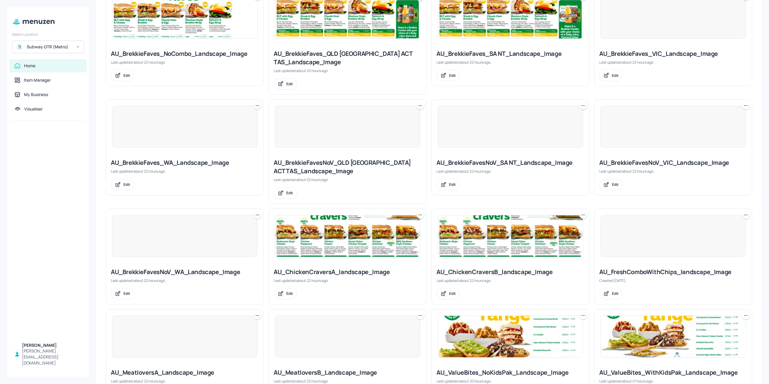
click at [380, 235] on img at bounding box center [347, 235] width 145 height 41
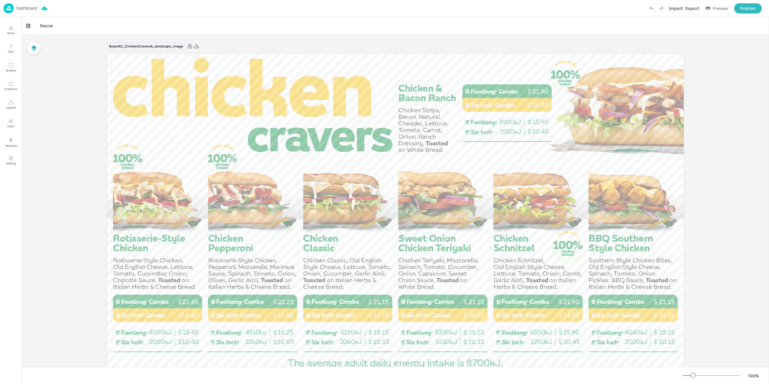
click at [20, 9] on p "Dashboard" at bounding box center [26, 8] width 21 height 4
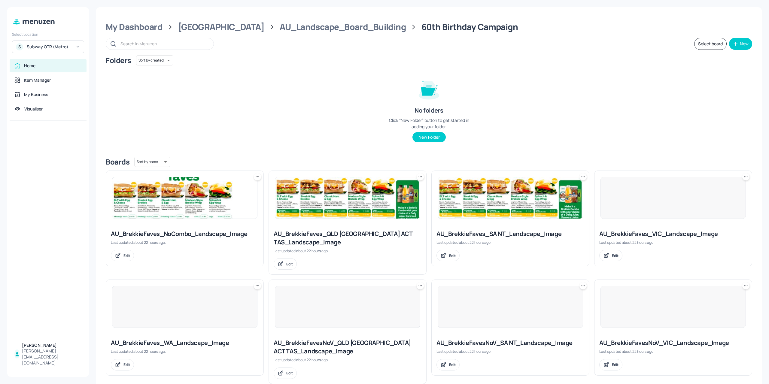
click at [197, 208] on img at bounding box center [184, 197] width 145 height 41
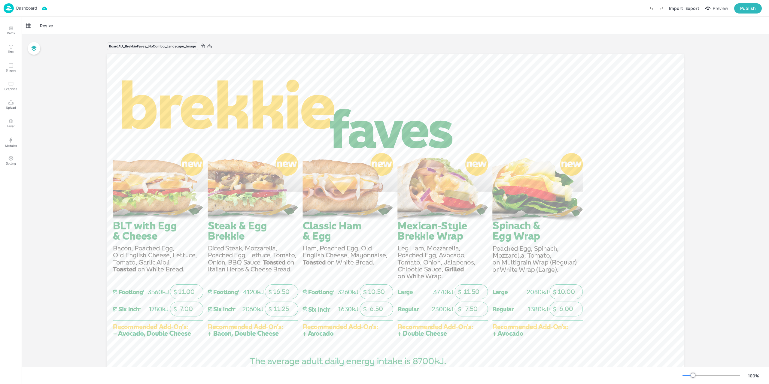
click at [13, 11] on img at bounding box center [9, 8] width 10 height 10
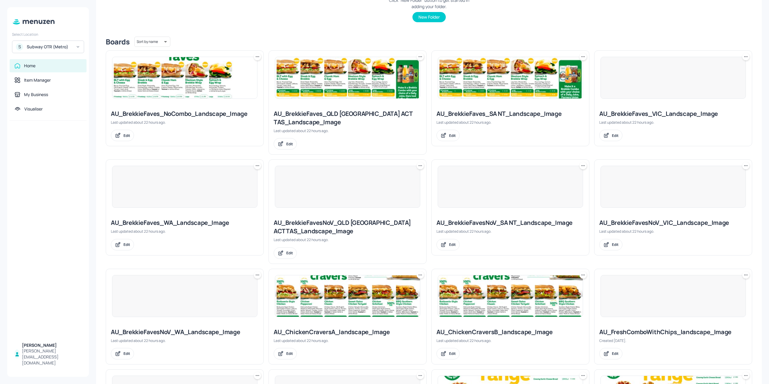
scroll to position [180, 0]
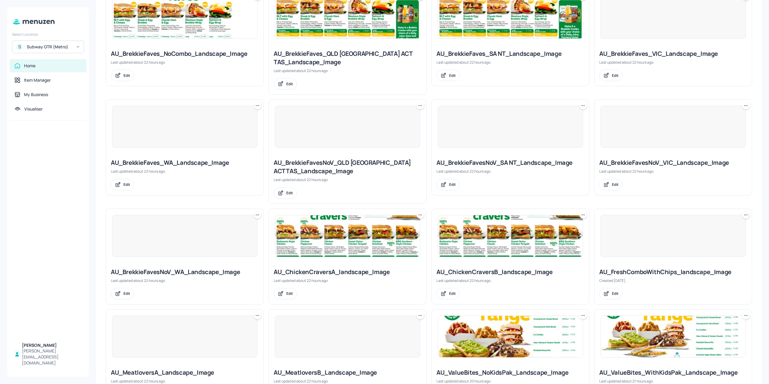
click at [325, 234] on img at bounding box center [347, 235] width 145 height 41
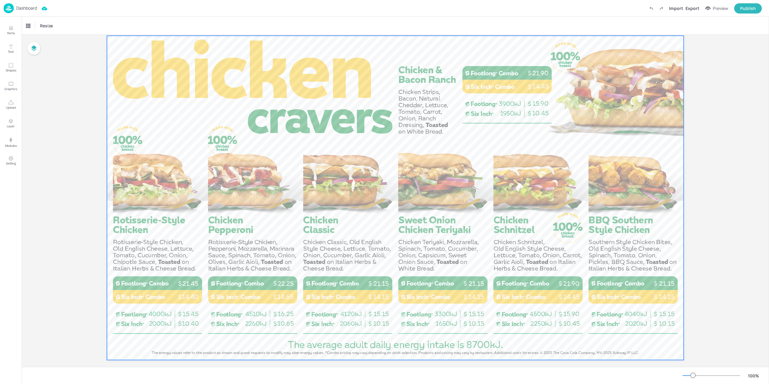
scroll to position [26, 0]
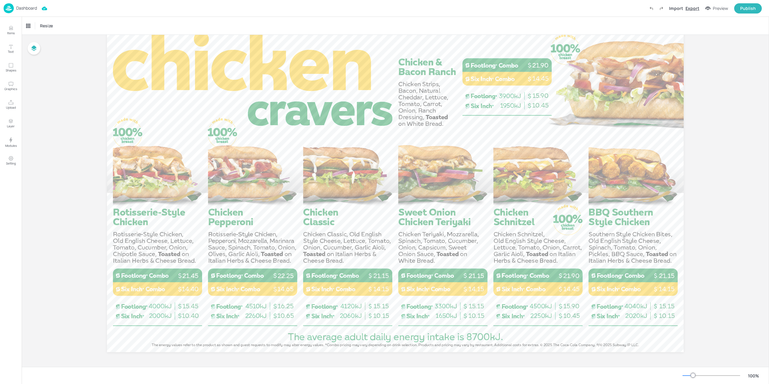
click at [692, 9] on div "Export" at bounding box center [693, 8] width 14 height 6
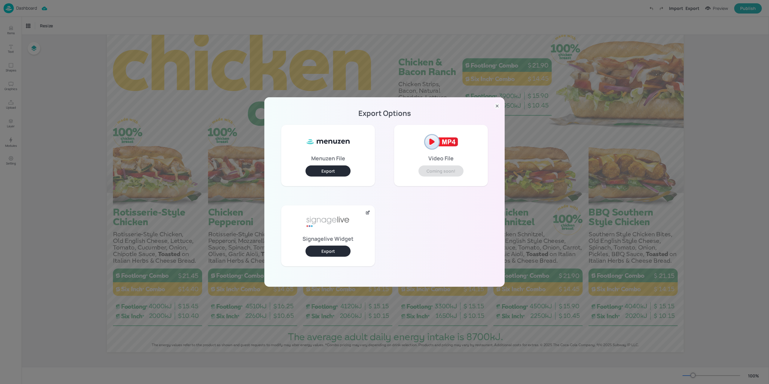
click at [325, 173] on button "Export" at bounding box center [328, 171] width 45 height 11
